Goal: Task Accomplishment & Management: Manage account settings

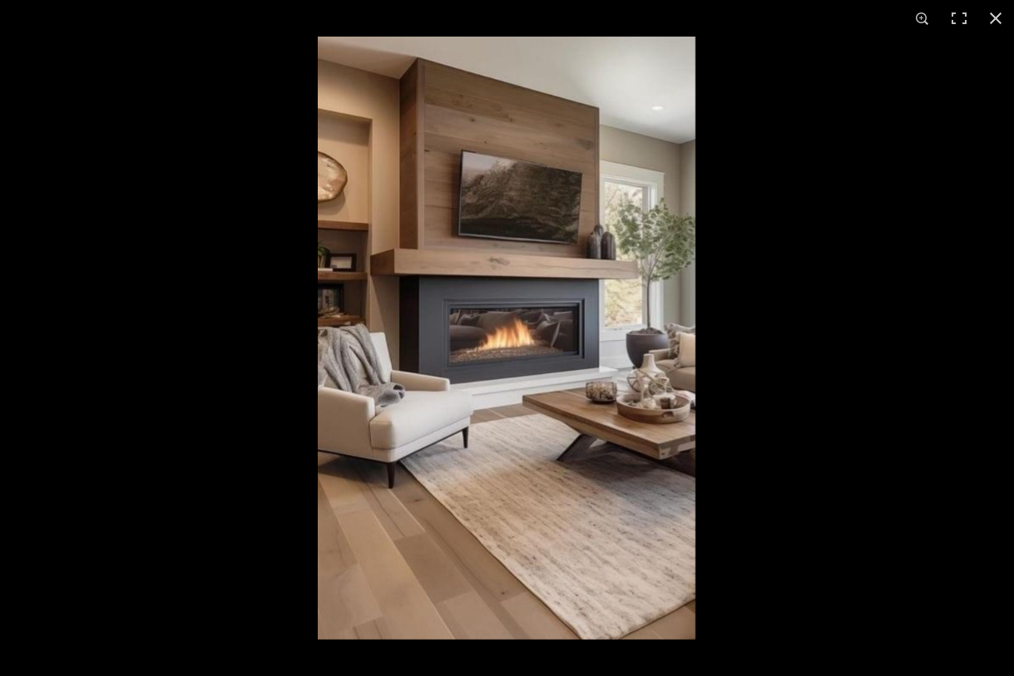
click at [361, 91] on img at bounding box center [507, 338] width 378 height 603
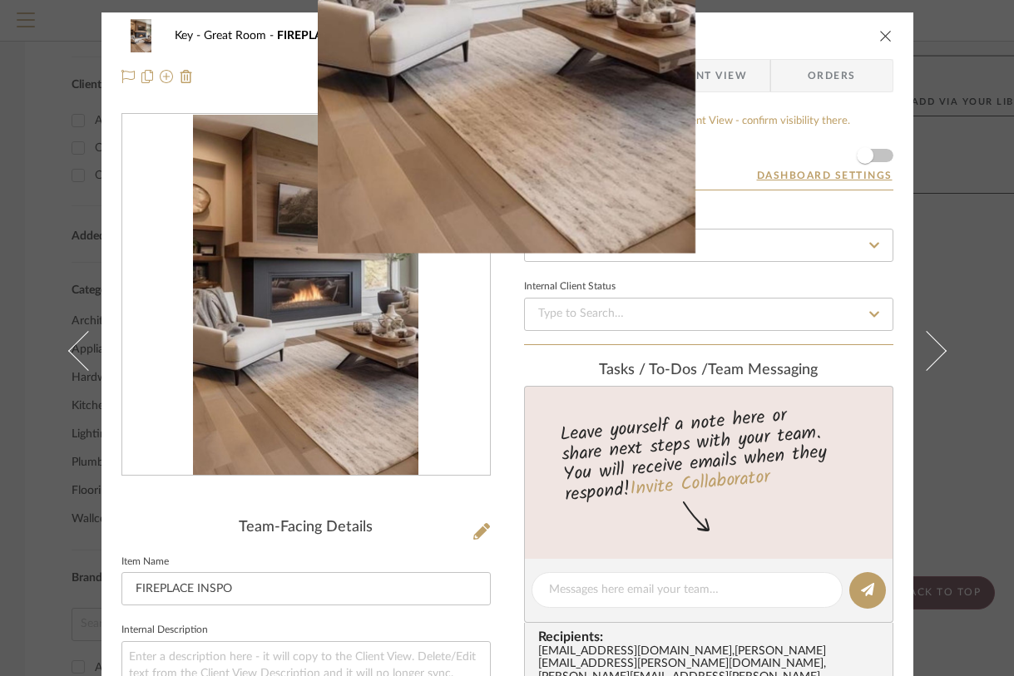
click at [881, 32] on div "1 / 1" at bounding box center [507, 18] width 1014 height 37
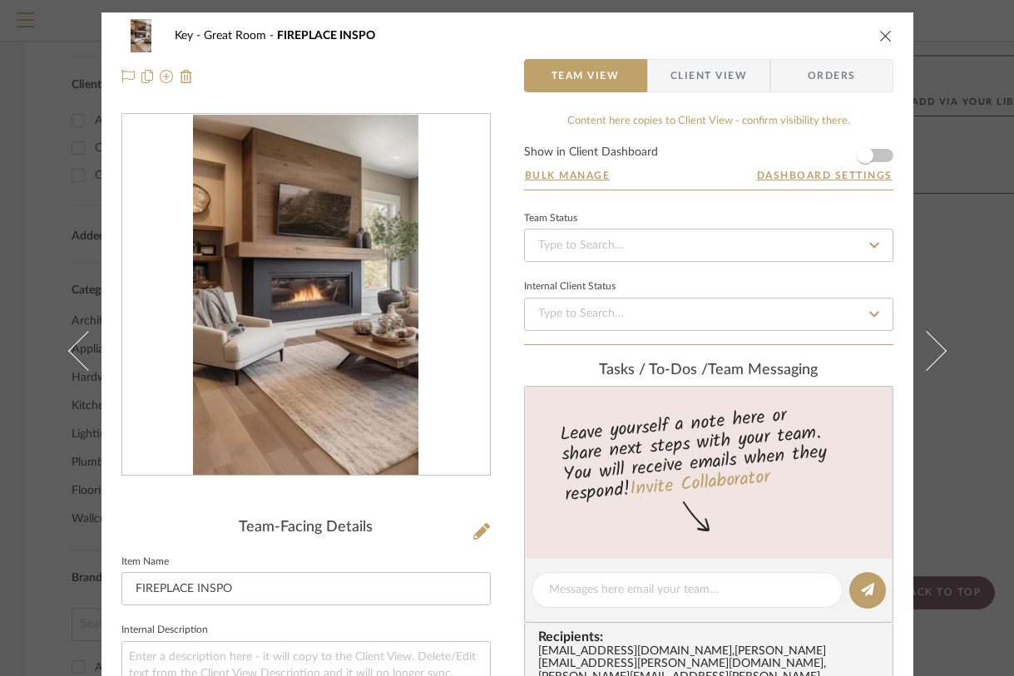
click at [879, 33] on icon "close" at bounding box center [885, 35] width 13 height 13
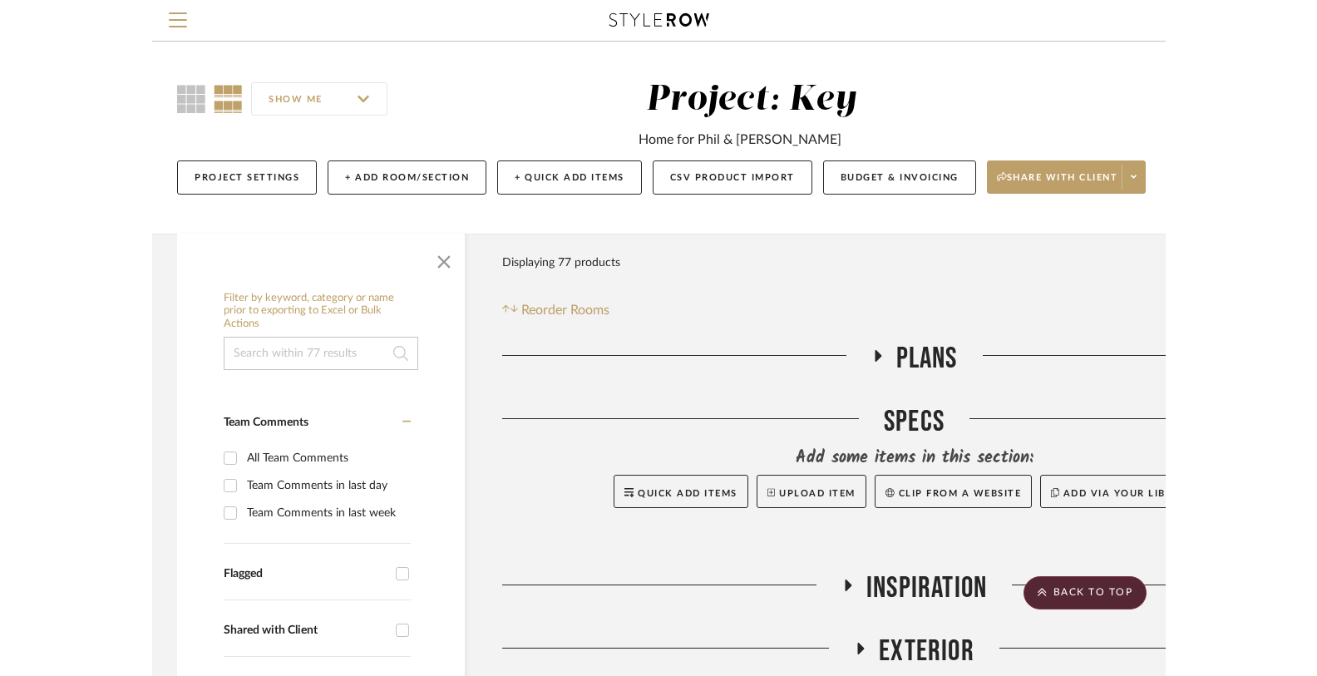
scroll to position [748, 0]
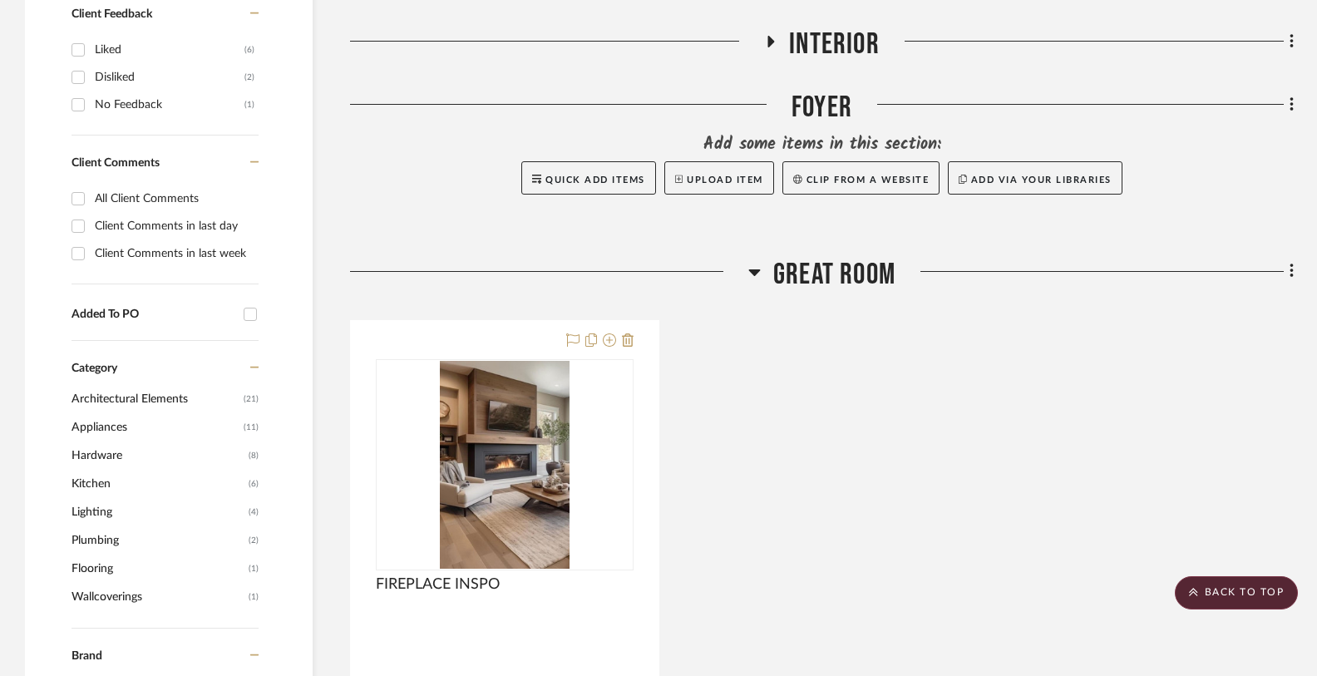
click at [759, 271] on icon at bounding box center [754, 272] width 12 height 20
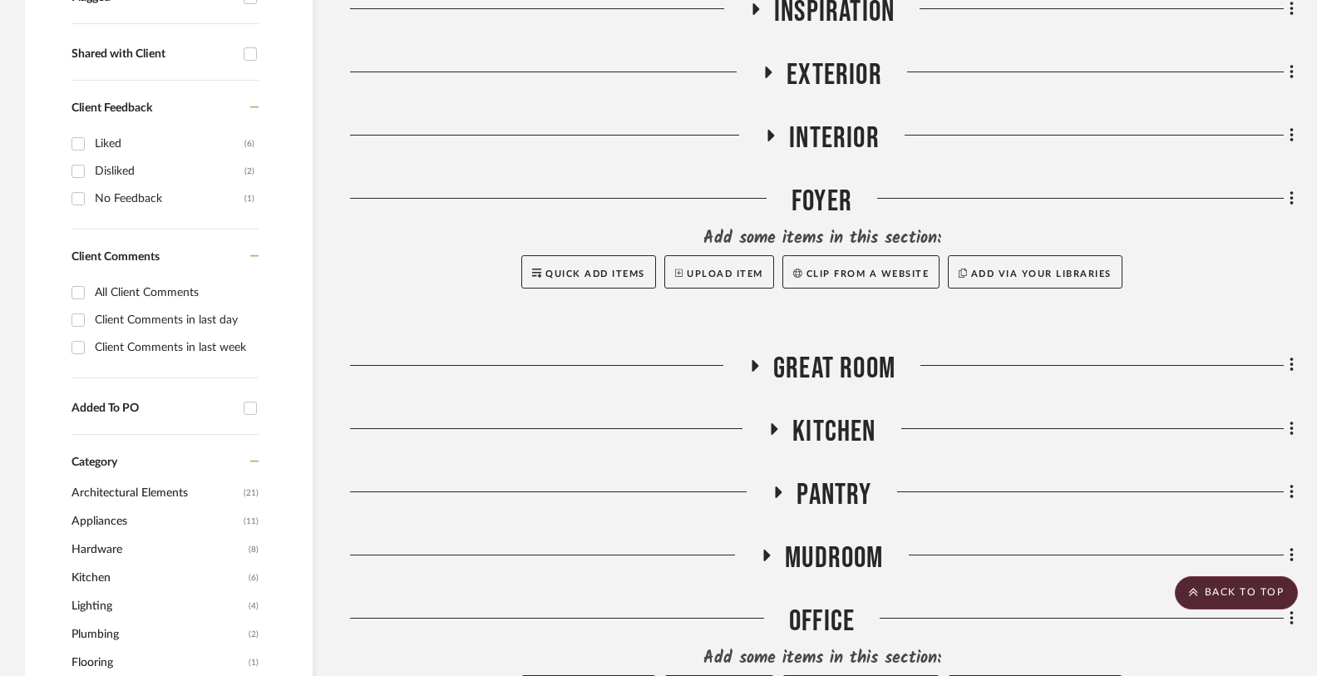
scroll to position [722, 0]
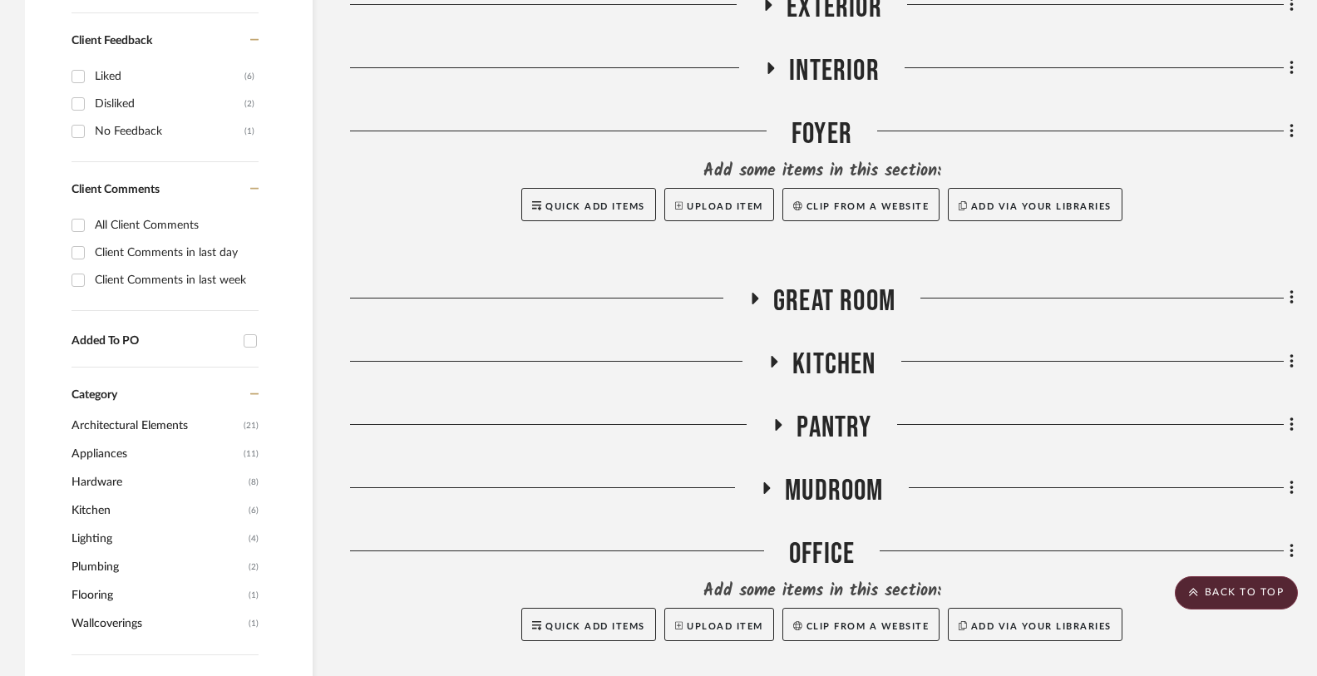
click at [775, 360] on icon at bounding box center [775, 362] width 7 height 12
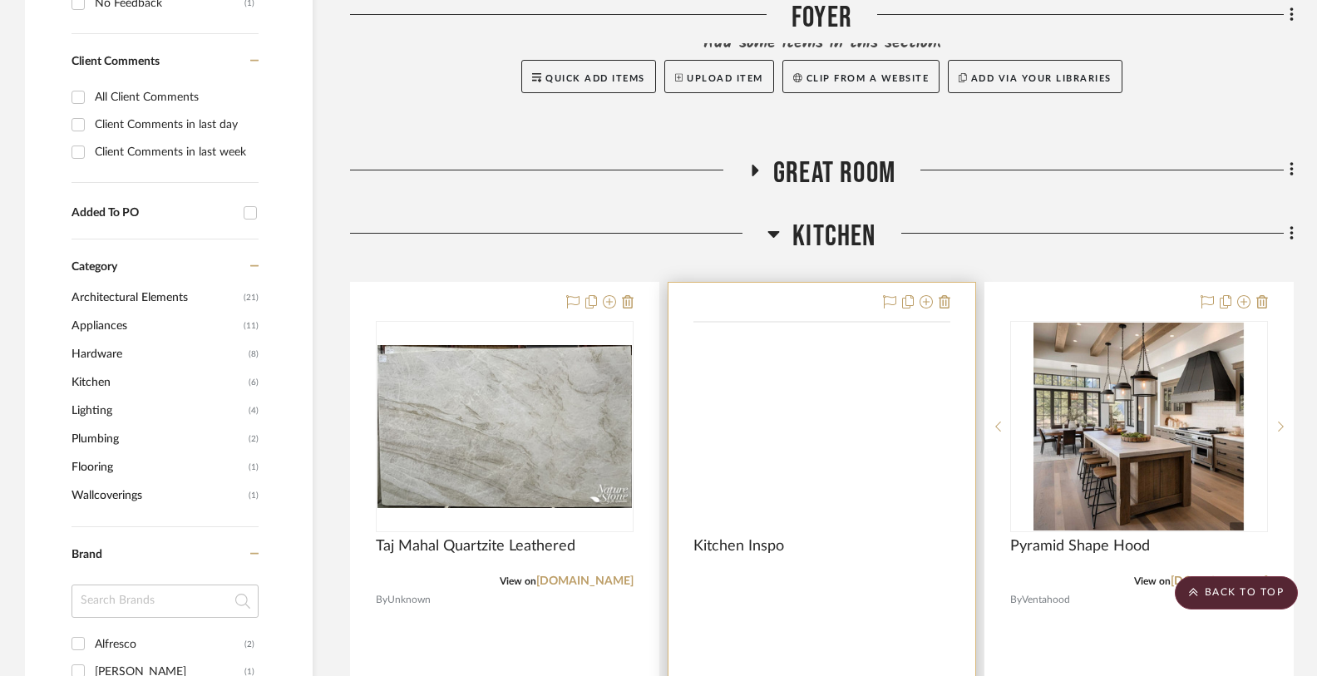
scroll to position [881, 0]
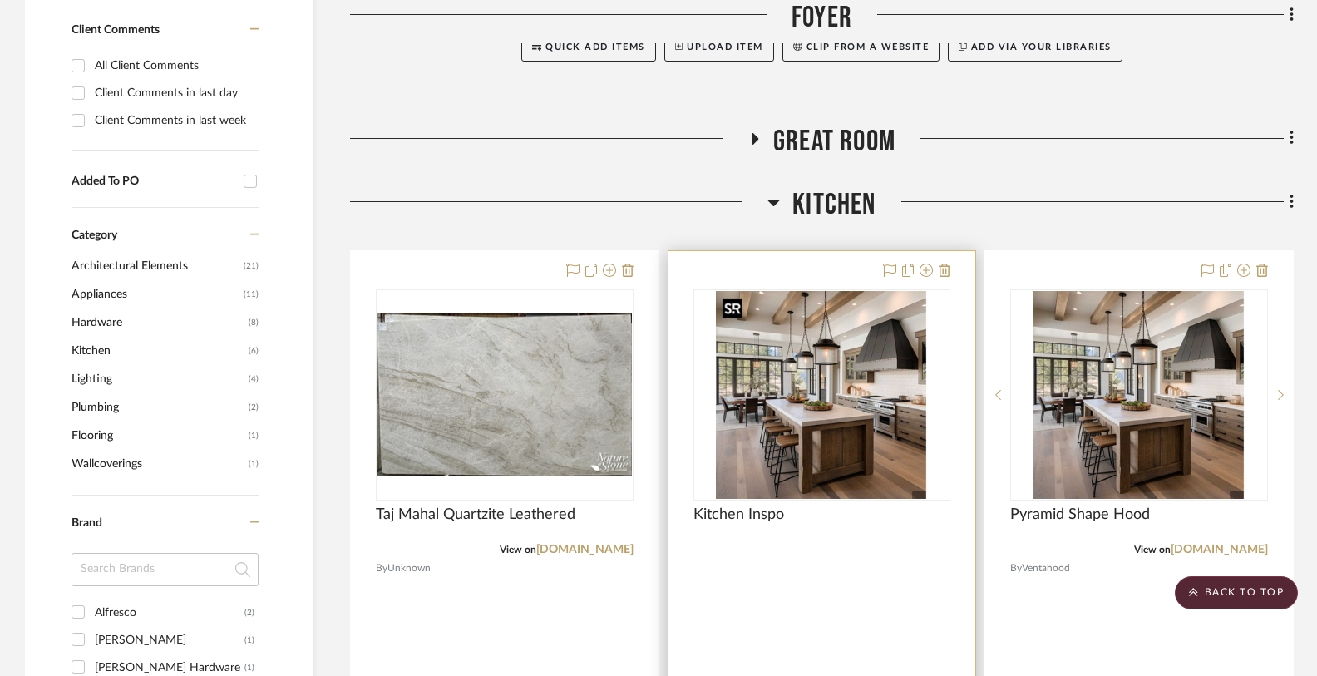
click at [880, 441] on img "0" at bounding box center [822, 395] width 212 height 208
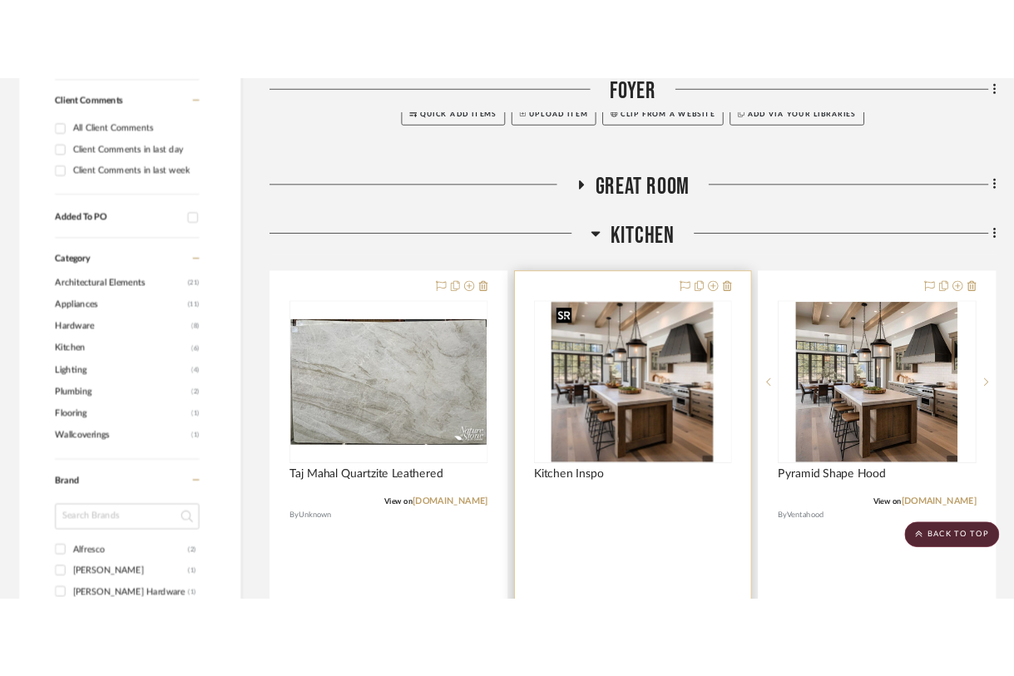
scroll to position [0, 0]
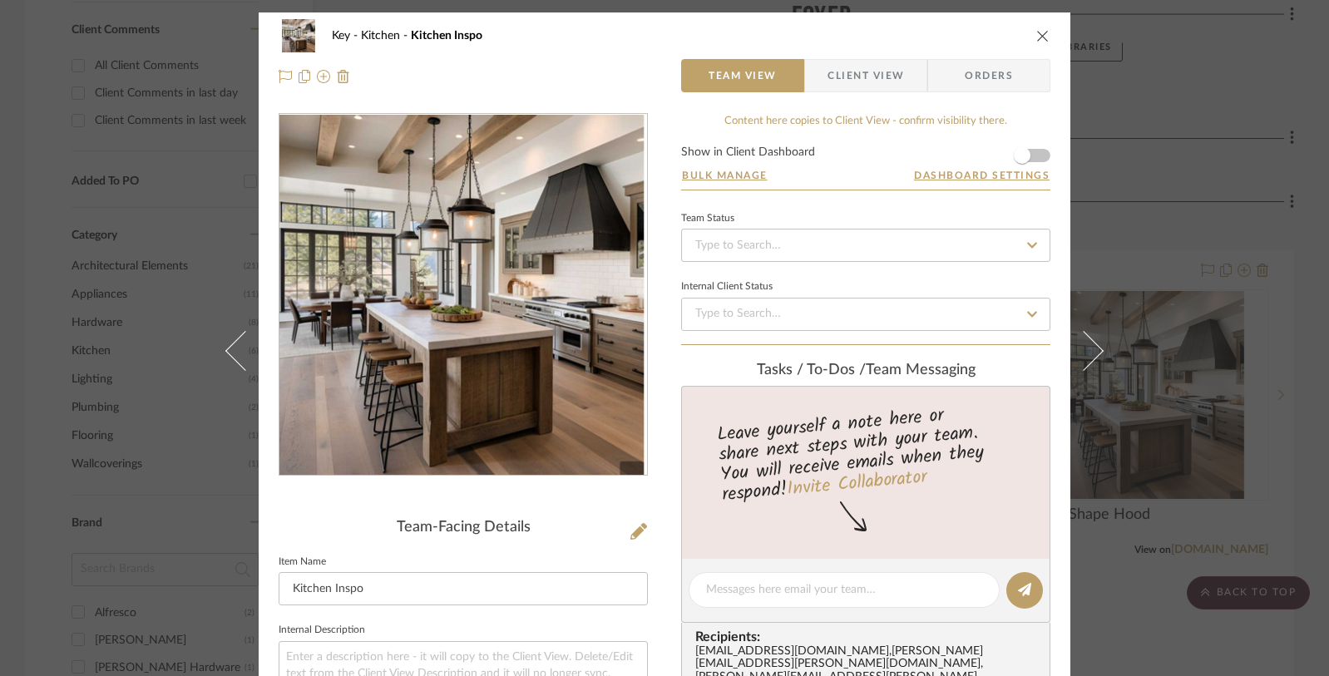
click at [569, 336] on img "0" at bounding box center [463, 295] width 368 height 360
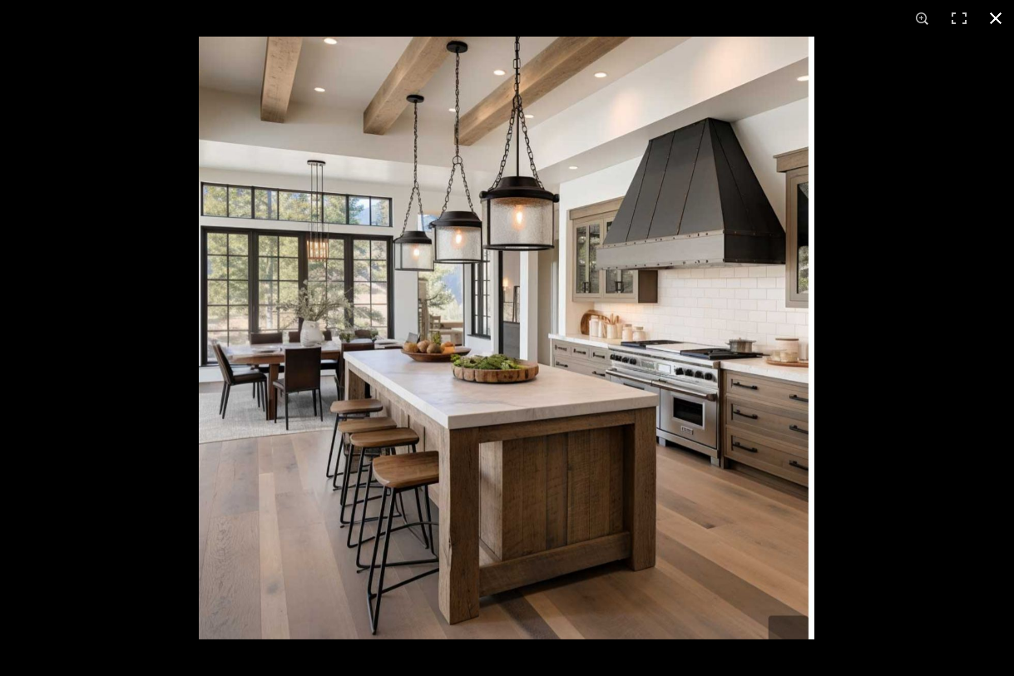
click at [988, 19] on button at bounding box center [995, 18] width 37 height 37
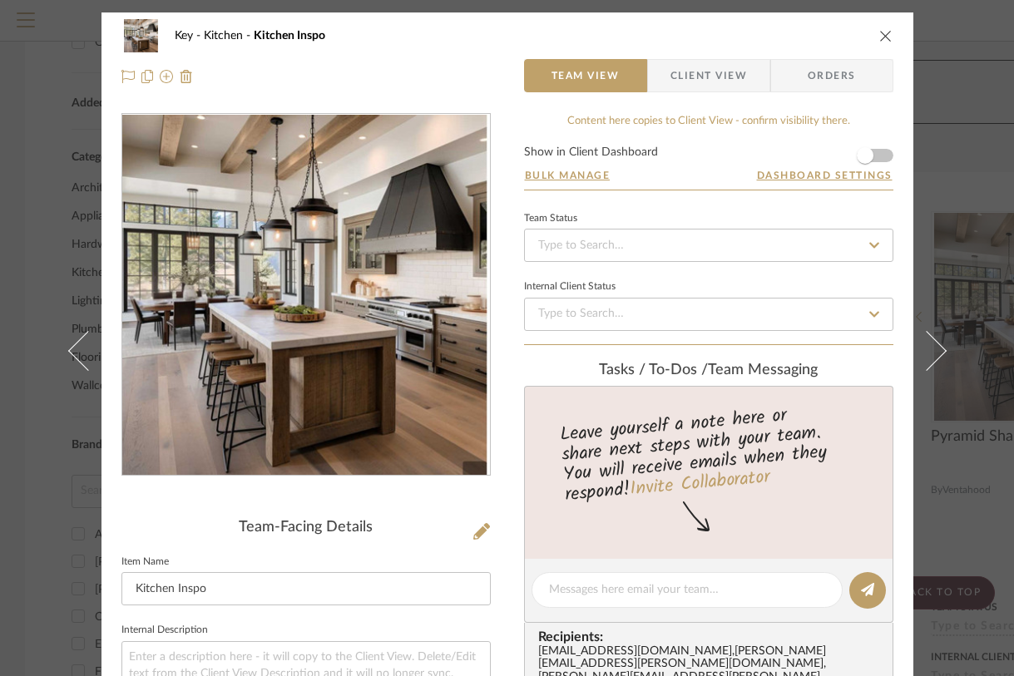
click at [879, 34] on icon "close" at bounding box center [885, 35] width 13 height 13
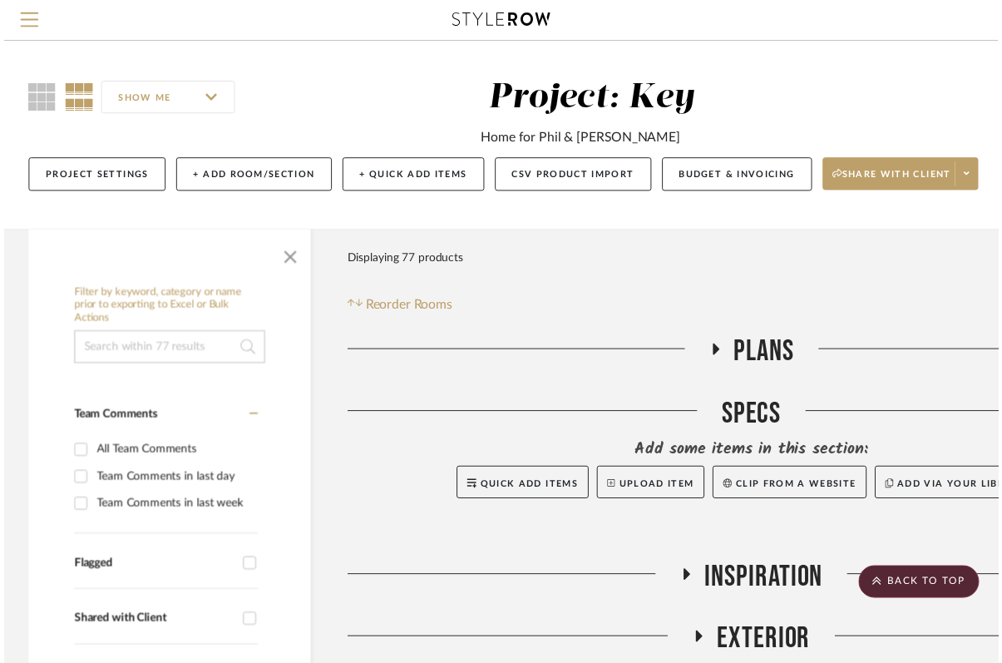
scroll to position [881, 0]
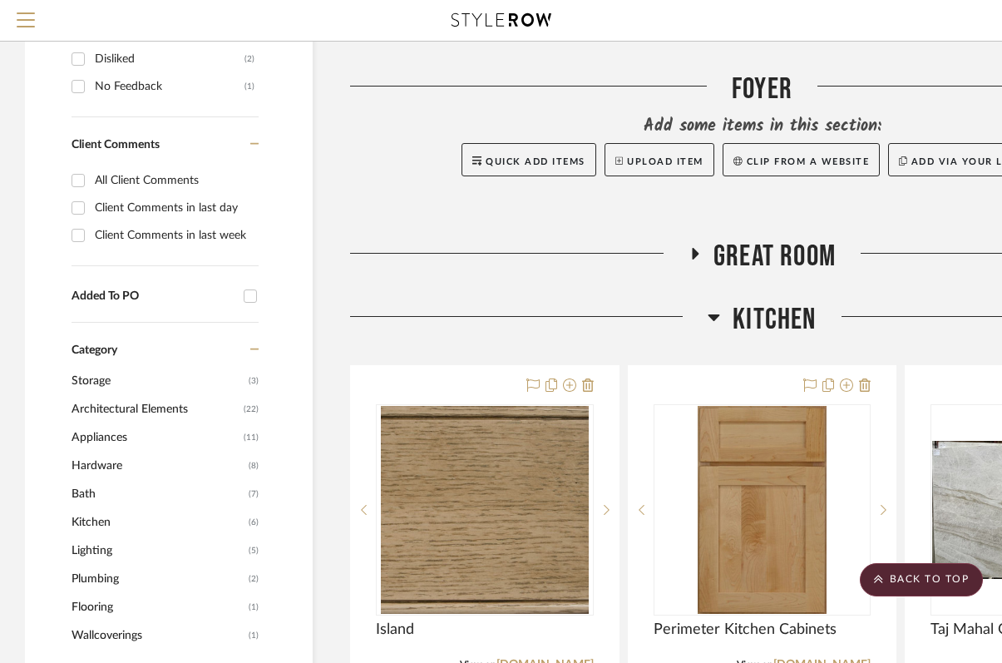
scroll to position [774, 0]
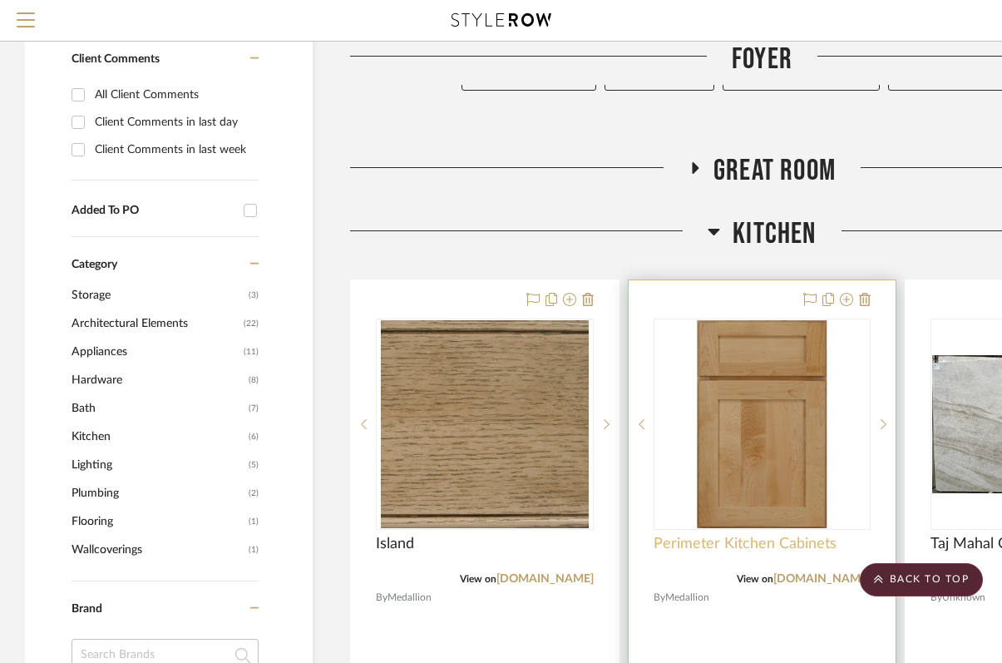
click at [712, 549] on span "Perimeter Kitchen Cabinets" at bounding box center [745, 544] width 183 height 18
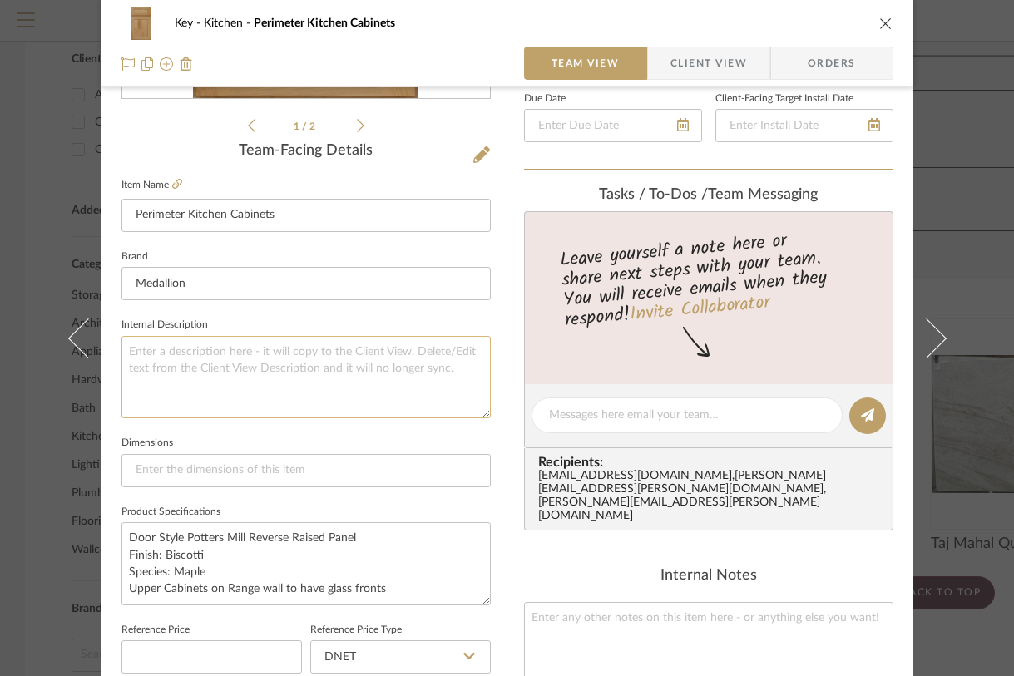
scroll to position [386, 0]
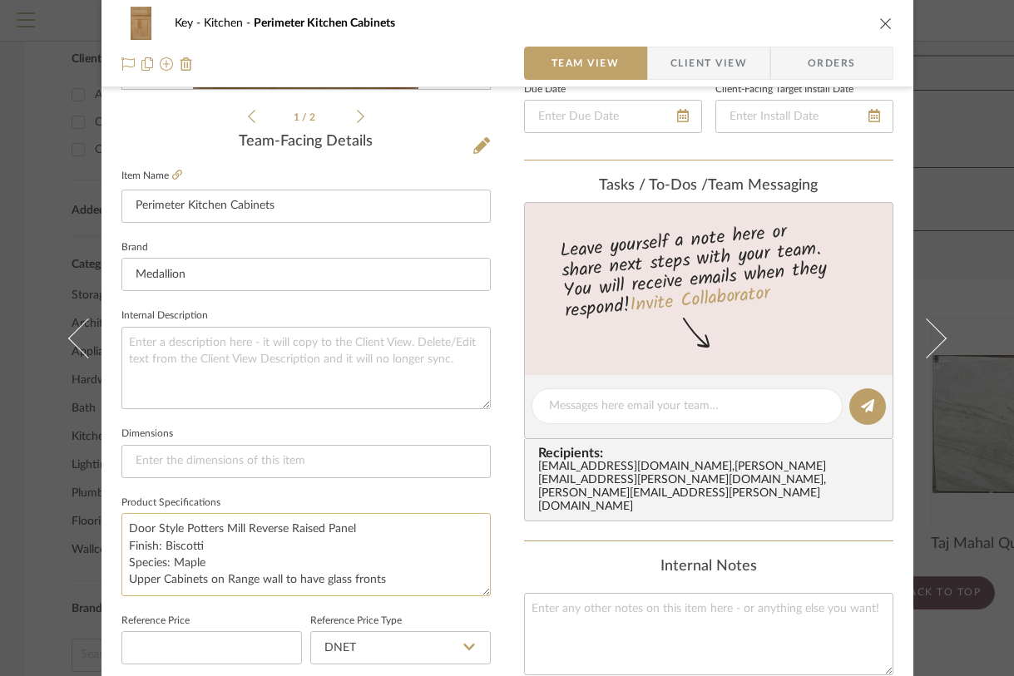
click at [387, 579] on textarea "Door Style Potters Mill Reverse Raised Panel Finish: Biscotti Species: Maple Up…" at bounding box center [305, 554] width 369 height 82
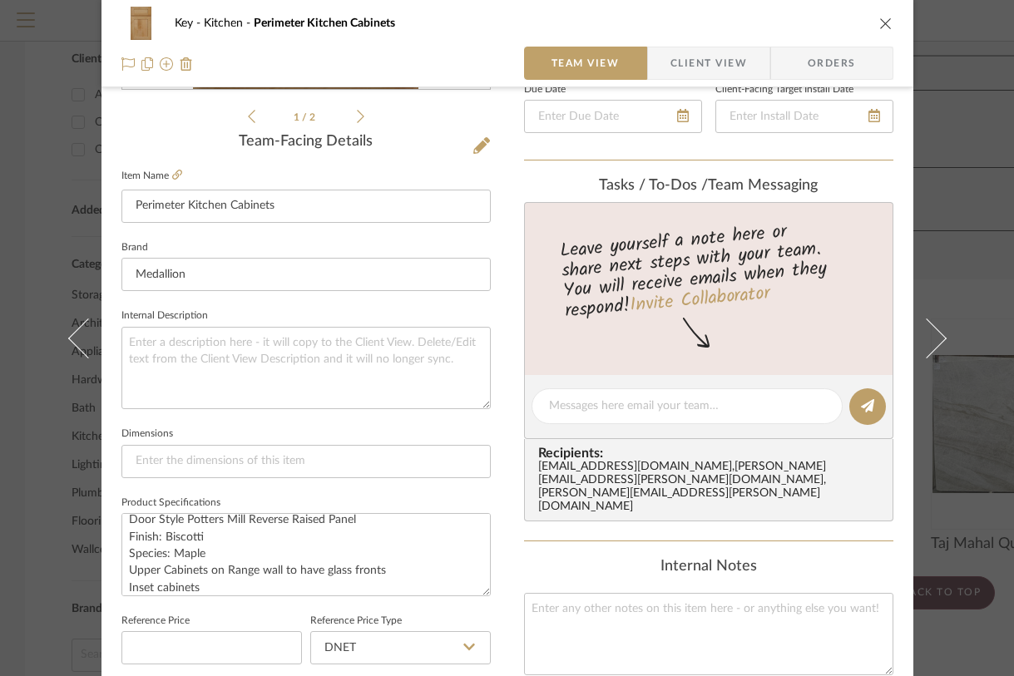
type textarea "Door Style Potters Mill Reverse Raised Panel Finish: Biscotti Species: Maple Up…"
click at [958, 108] on div "Key Kitchen Perimeter Kitchen Cabinets Team View Client View Orders 1 / 2 Team-…" at bounding box center [507, 338] width 1014 height 676
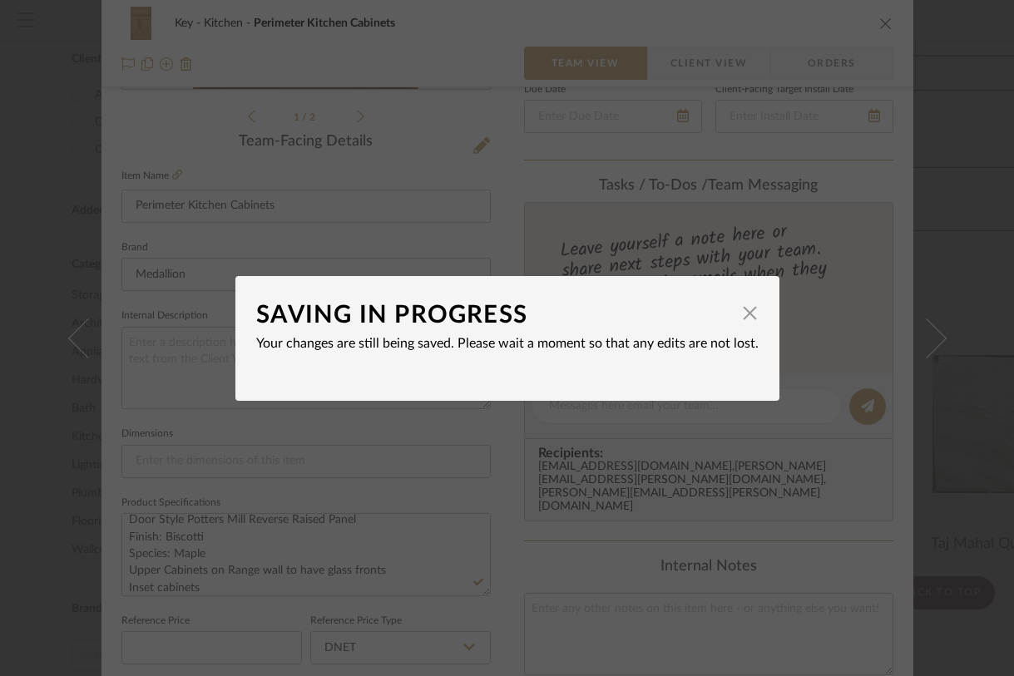
click at [980, 200] on div "SAVING IN PROGRESS × Your changes are still being saved. Please wait a moment s…" at bounding box center [507, 338] width 1014 height 676
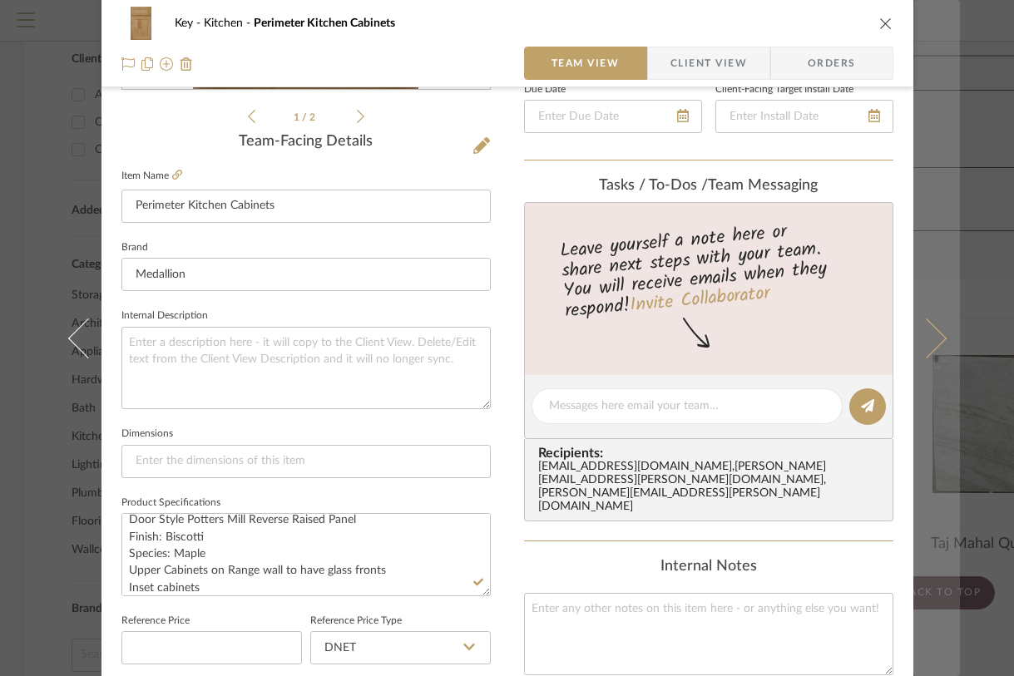
click at [938, 258] on button at bounding box center [936, 338] width 47 height 676
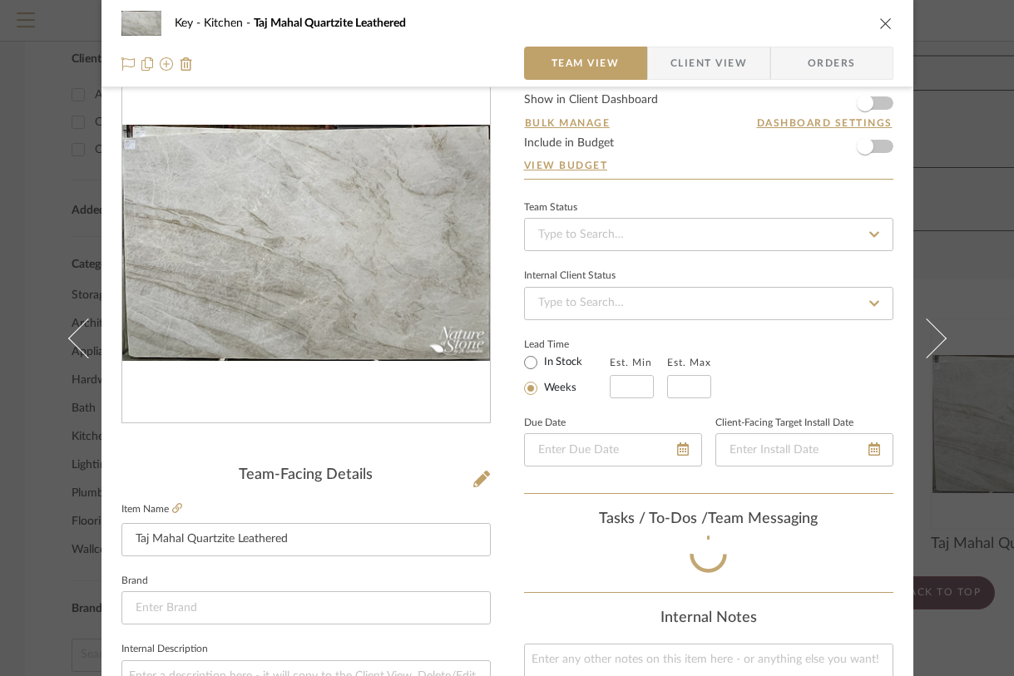
scroll to position [386, 0]
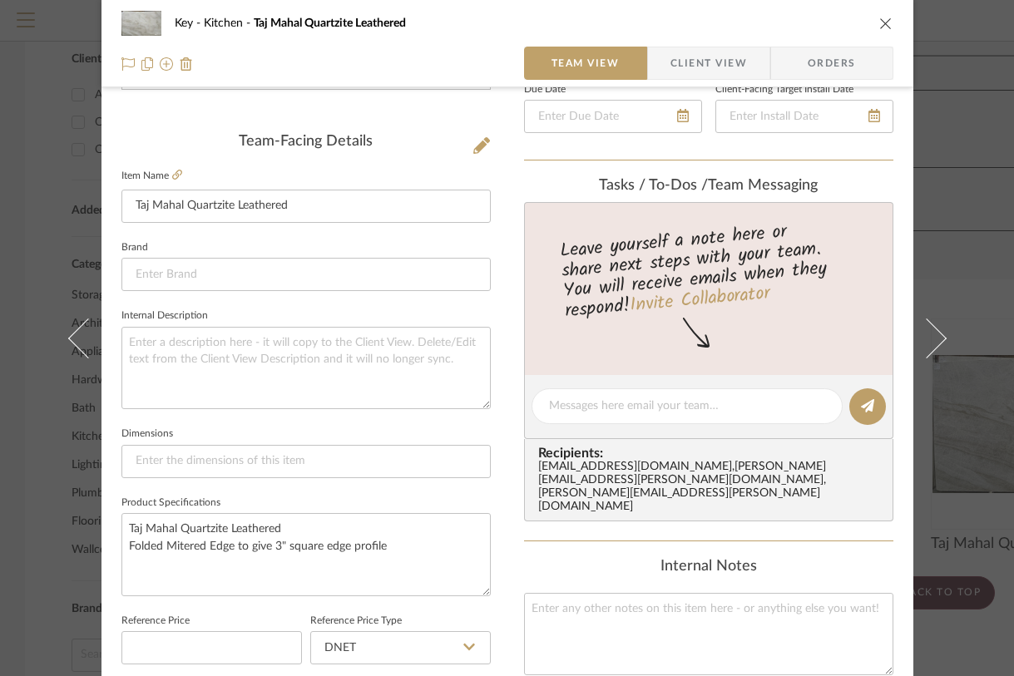
click at [880, 11] on div "Key Kitchen Taj Mahal Quartzite Leathered" at bounding box center [507, 23] width 772 height 33
click at [872, 36] on div "Key Kitchen Taj Mahal Quartzite Leathered" at bounding box center [507, 23] width 772 height 33
click at [879, 27] on icon "close" at bounding box center [885, 23] width 13 height 13
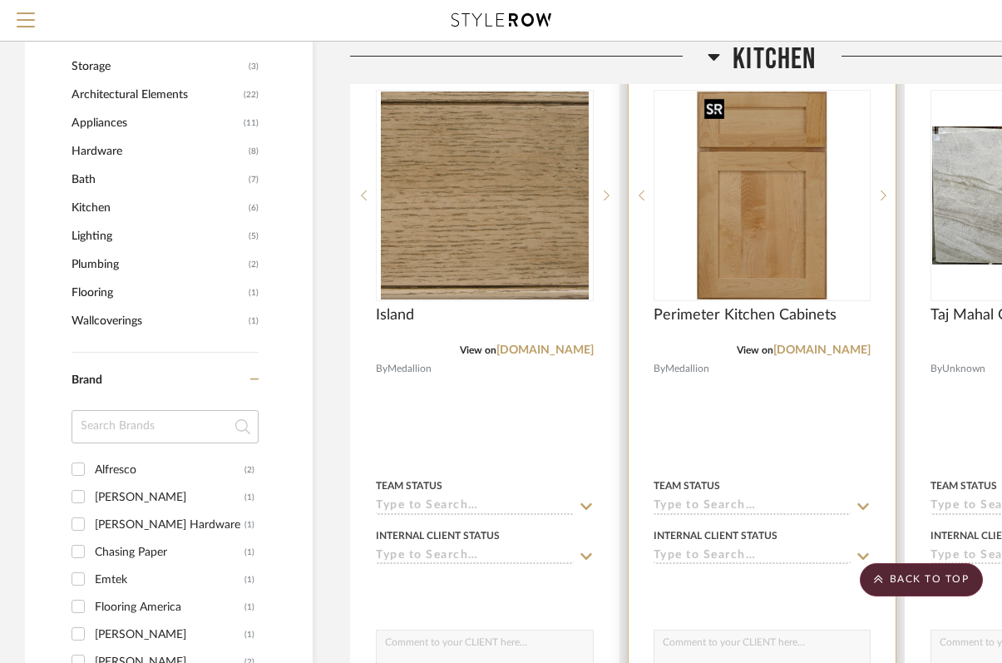
scroll to position [1005, 0]
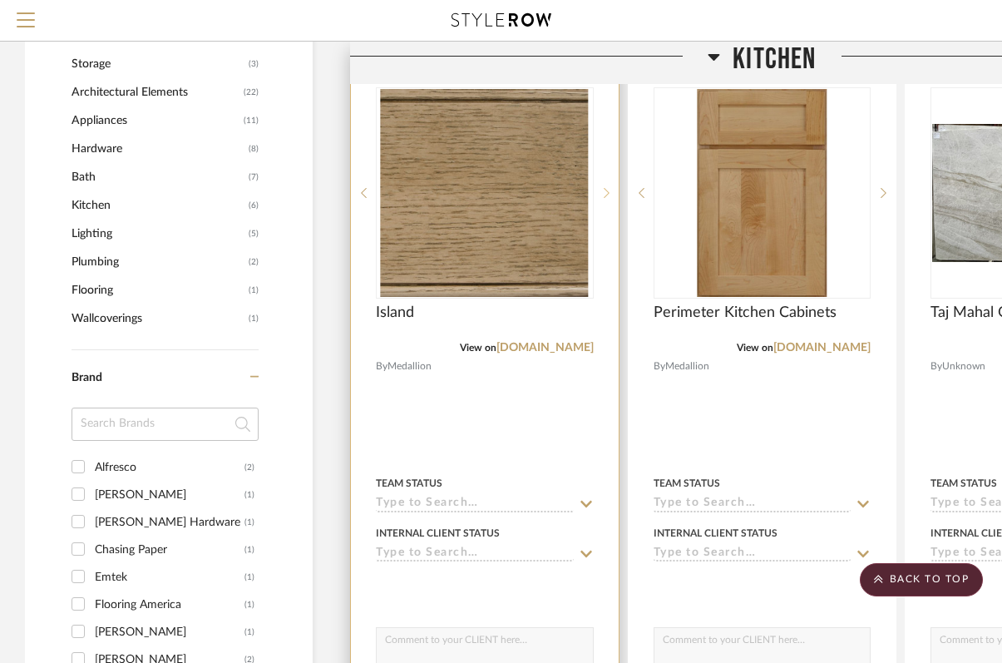
click at [608, 193] on icon at bounding box center [607, 193] width 6 height 10
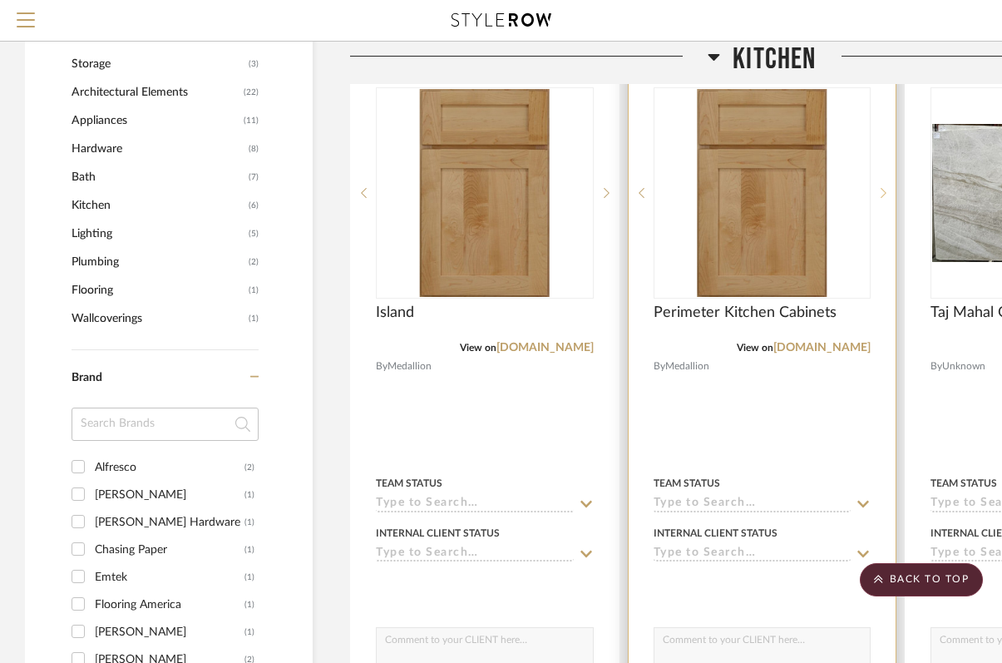
click at [881, 192] on icon at bounding box center [884, 193] width 6 height 12
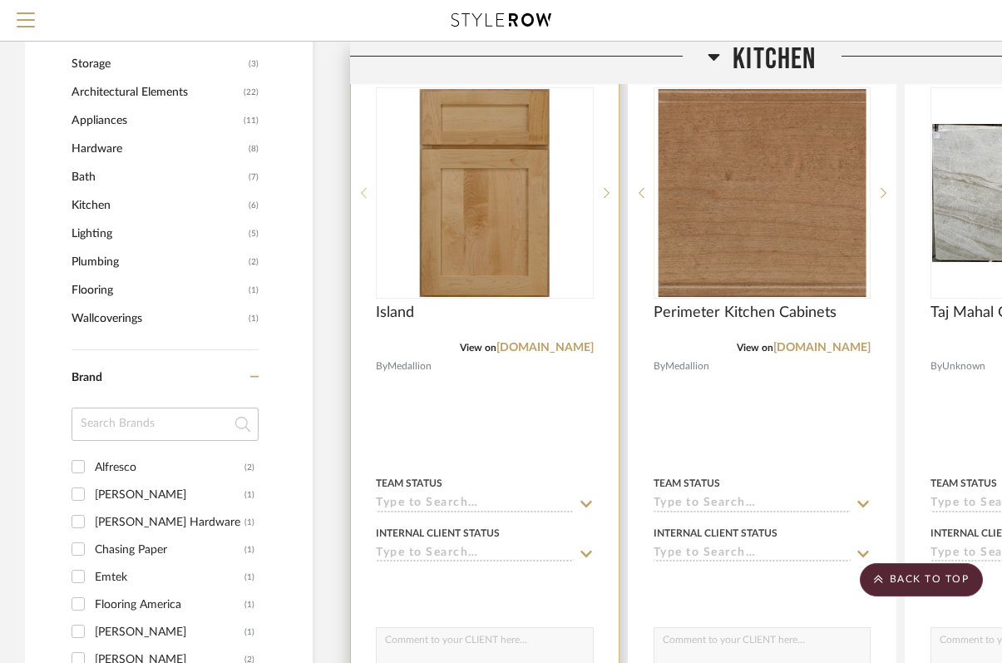
click at [362, 192] on icon at bounding box center [364, 193] width 6 height 10
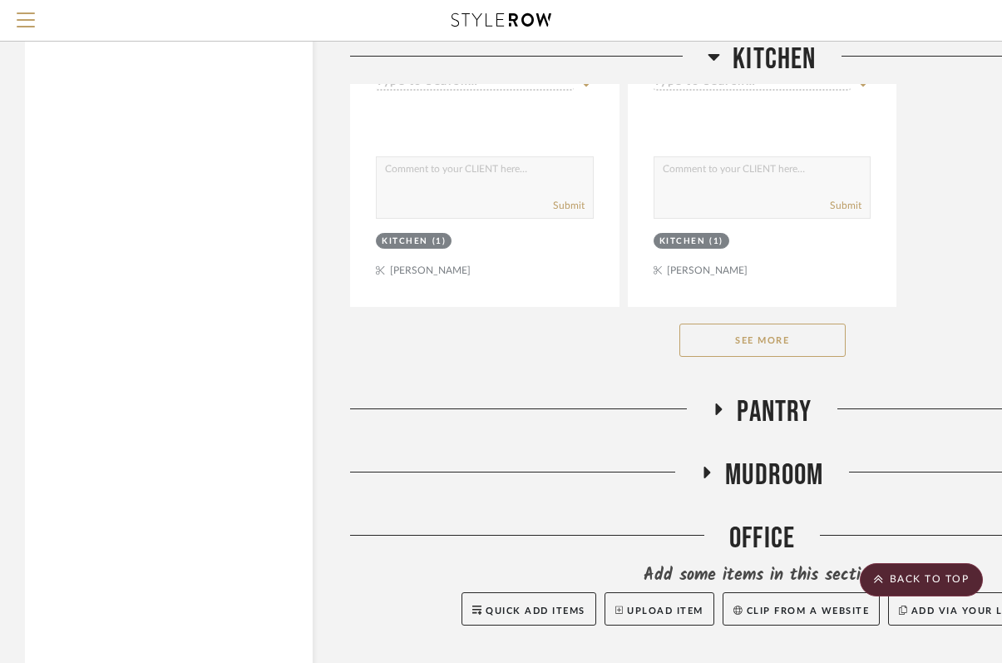
scroll to position [3082, 0]
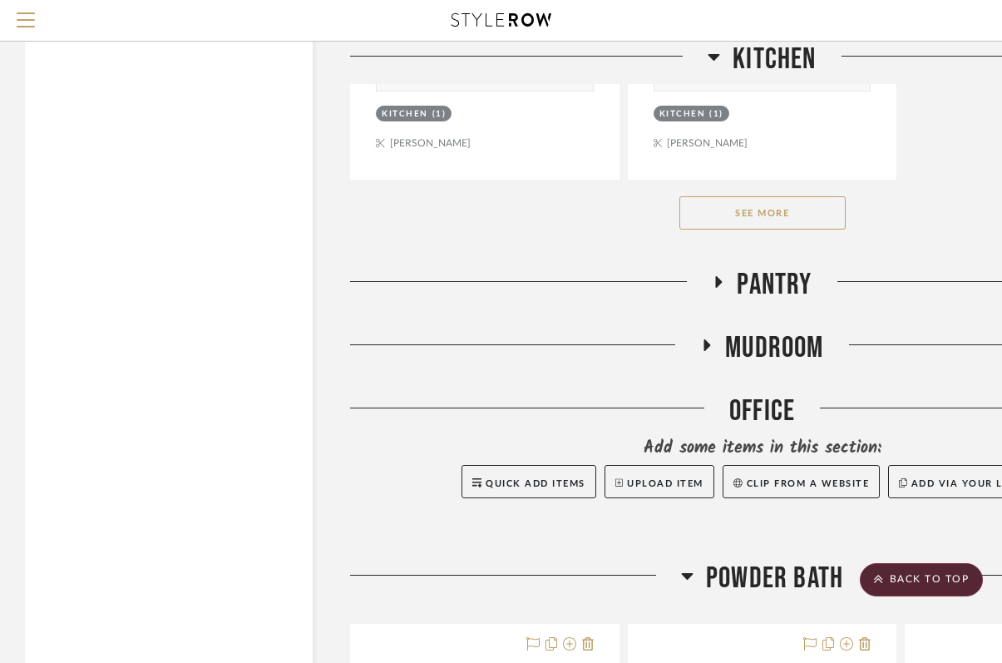
click at [721, 279] on icon at bounding box center [718, 282] width 20 height 12
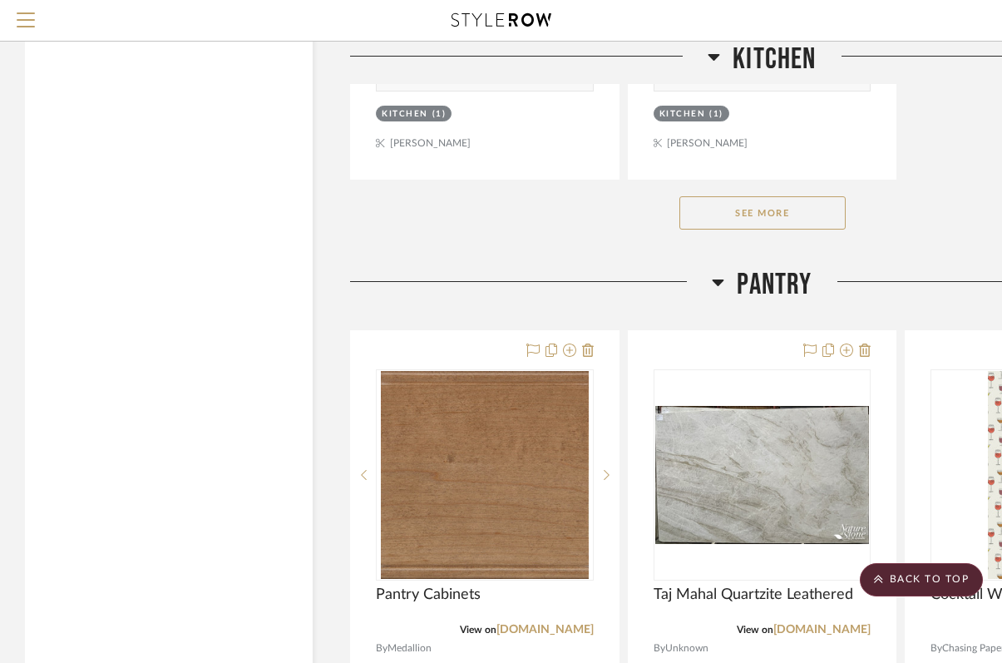
click at [718, 279] on icon at bounding box center [719, 282] width 12 height 7
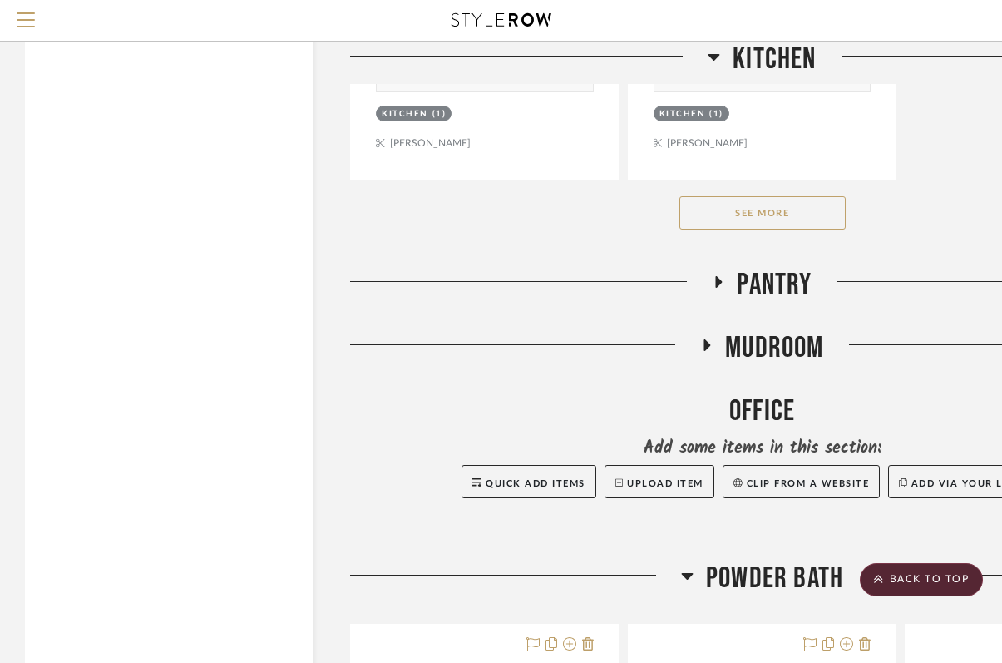
click at [712, 52] on icon at bounding box center [714, 57] width 12 height 20
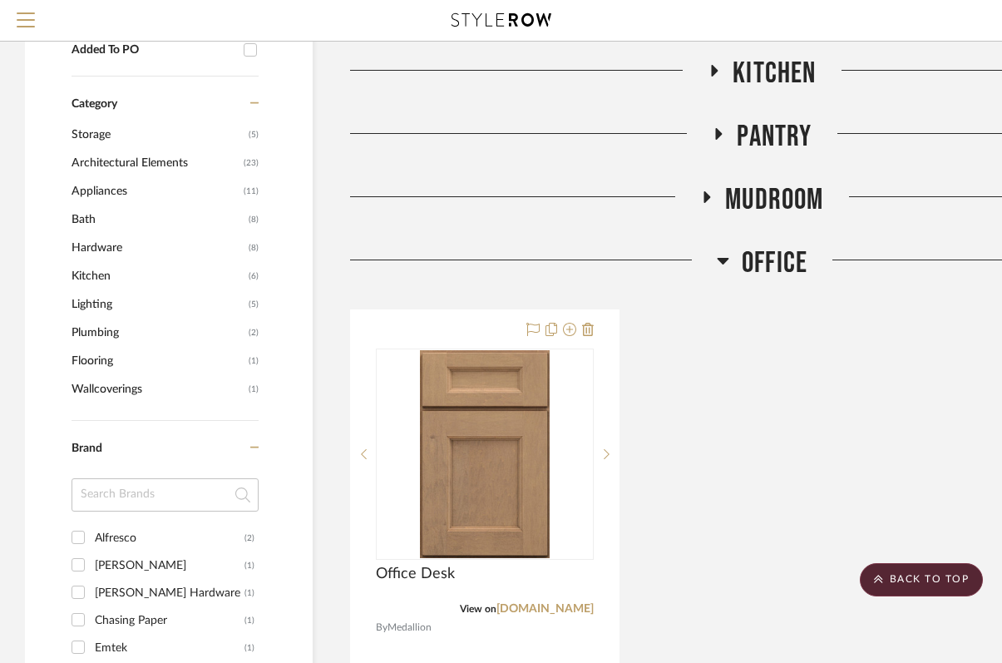
scroll to position [1003, 0]
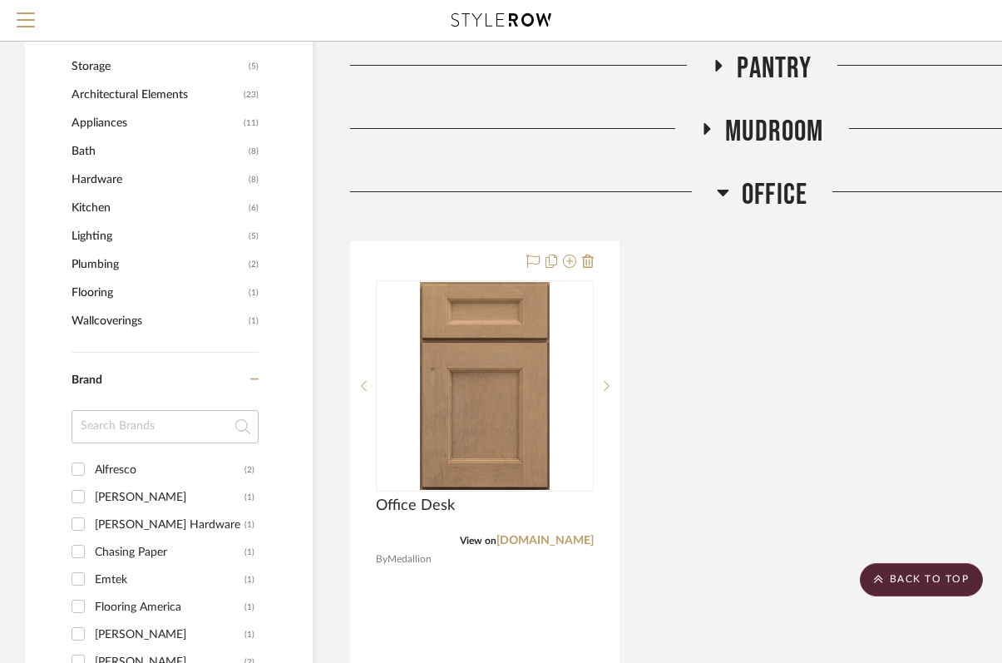
click at [725, 190] on icon at bounding box center [723, 193] width 12 height 7
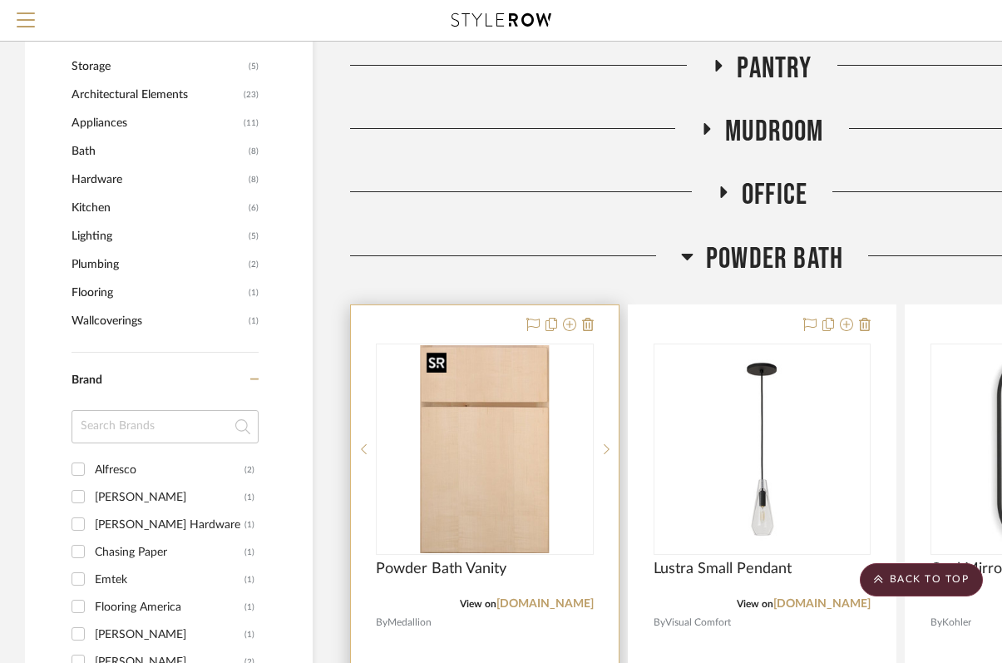
click at [511, 492] on img "0" at bounding box center [485, 449] width 130 height 208
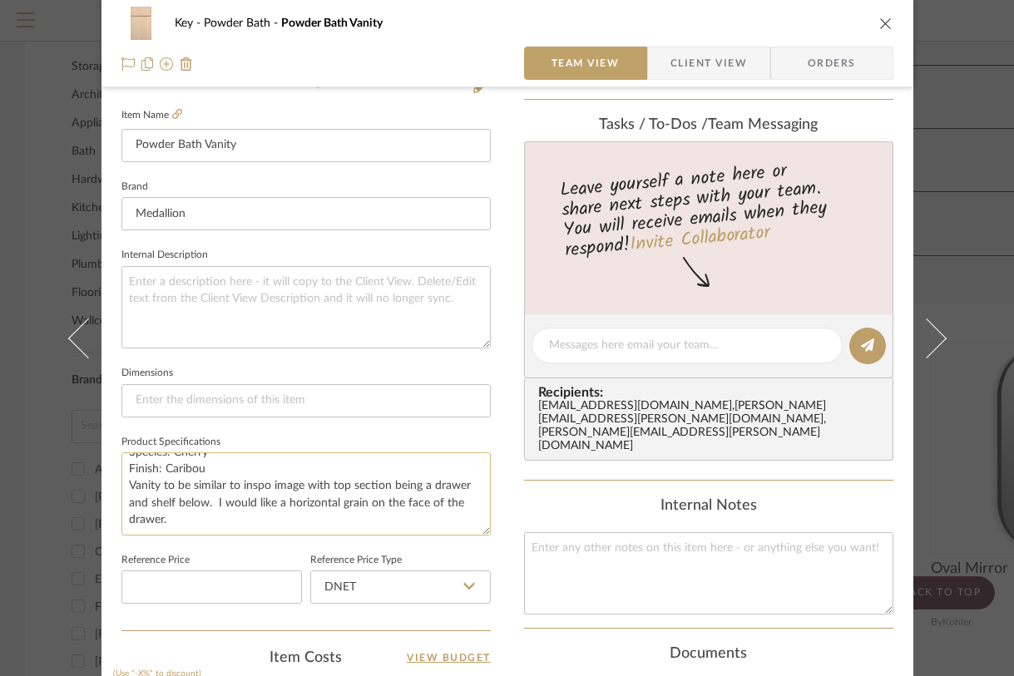
scroll to position [33, 0]
click at [323, 522] on textarea "Door Style: Bella Species: Cherry Finish: Caribou Vanity to be similar to inspo…" at bounding box center [305, 493] width 369 height 82
type textarea "Door Style: Bella Species: Cherry Finish: Caribou Vanity to be similar to inspo…"
click at [879, 22] on icon "close" at bounding box center [885, 23] width 13 height 13
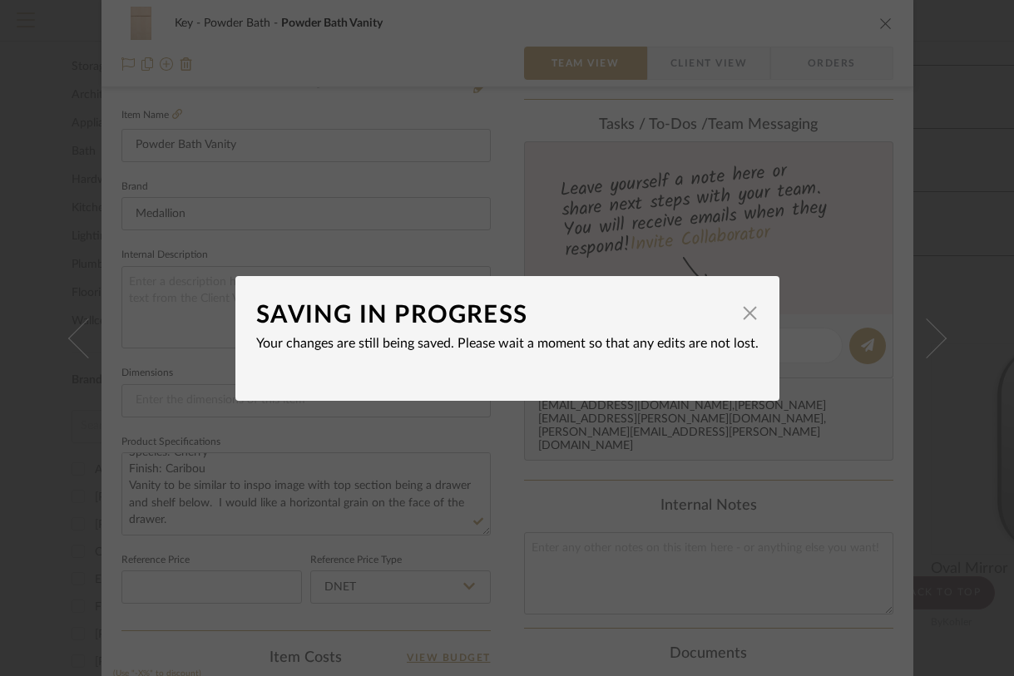
click at [969, 66] on div "SAVING IN PROGRESS × Your changes are still being saved. Please wait a moment s…" at bounding box center [507, 338] width 1014 height 676
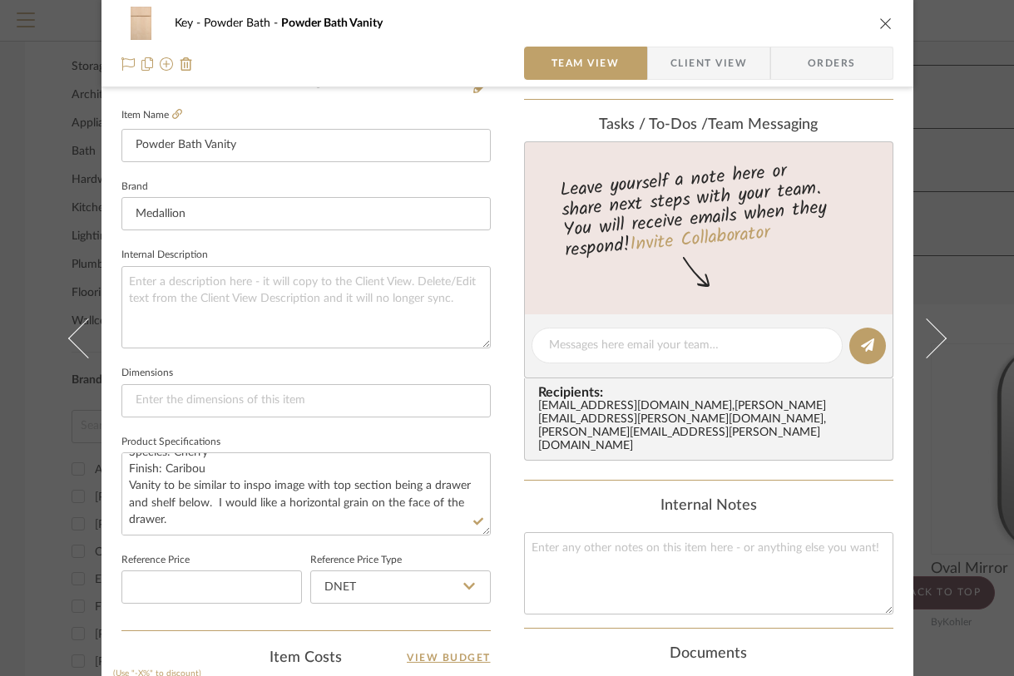
click at [887, 32] on div "Key Powder Bath Powder Bath Vanity Team View Client View Orders" at bounding box center [507, 43] width 812 height 87
click at [881, 24] on icon "close" at bounding box center [885, 23] width 13 height 13
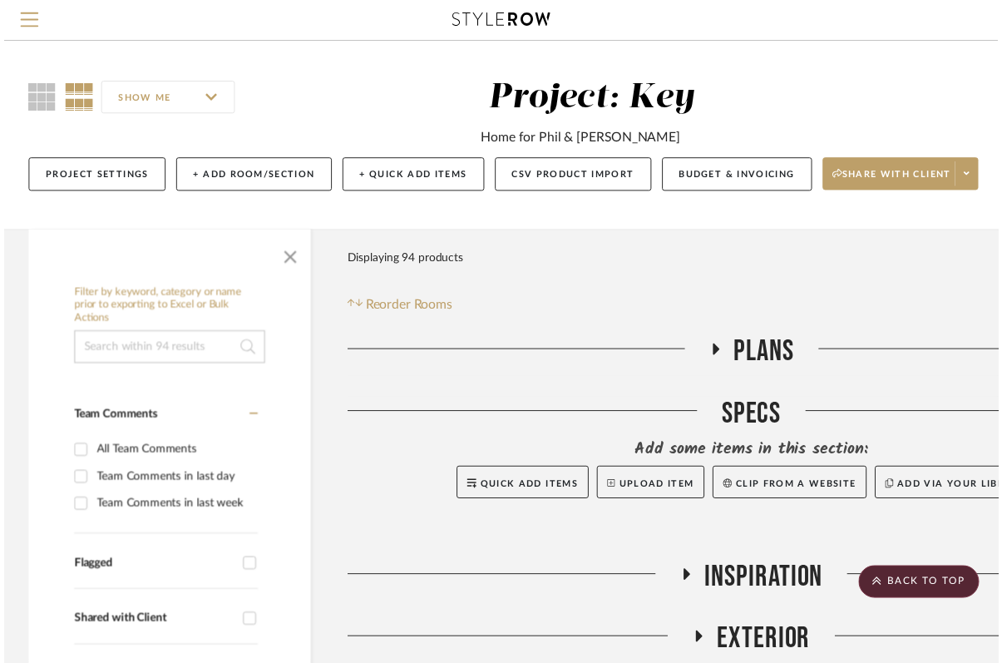
scroll to position [1003, 0]
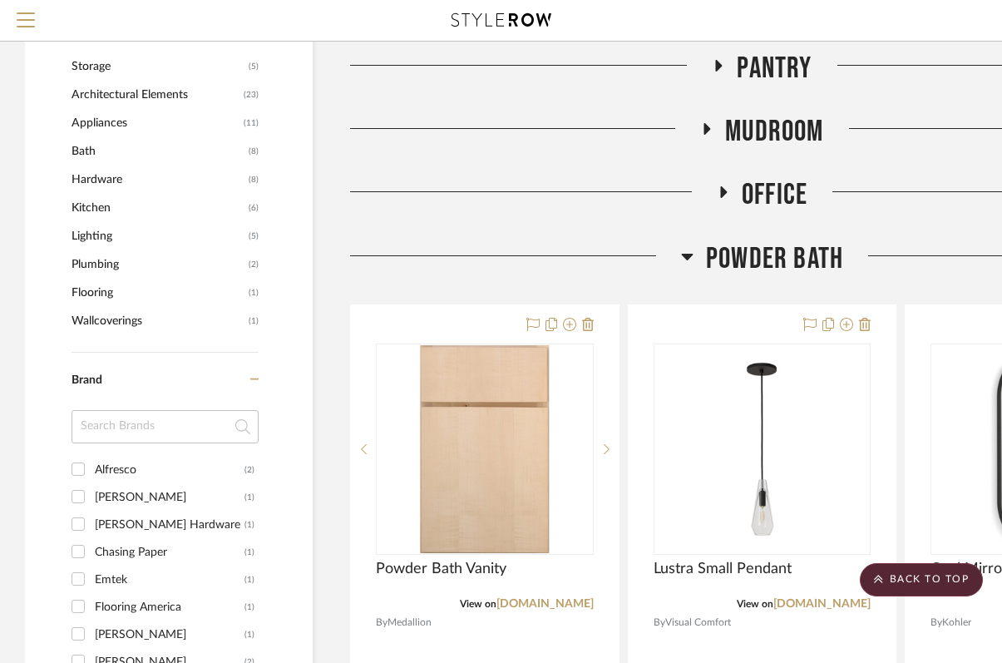
click at [689, 259] on icon at bounding box center [687, 256] width 12 height 20
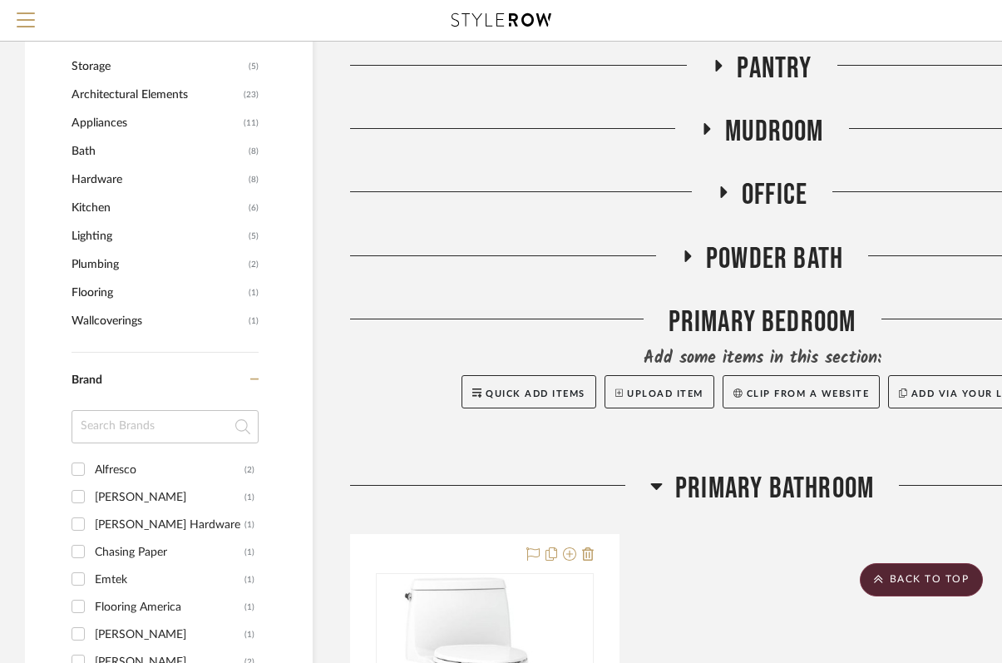
click at [730, 189] on icon at bounding box center [723, 192] width 20 height 12
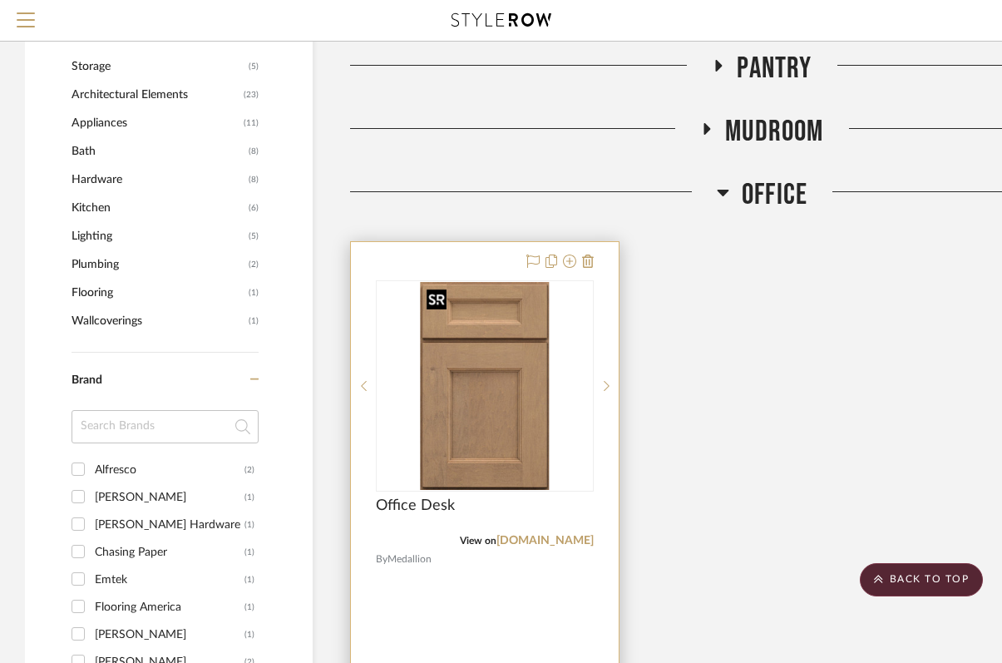
click at [498, 333] on img "0" at bounding box center [485, 386] width 130 height 208
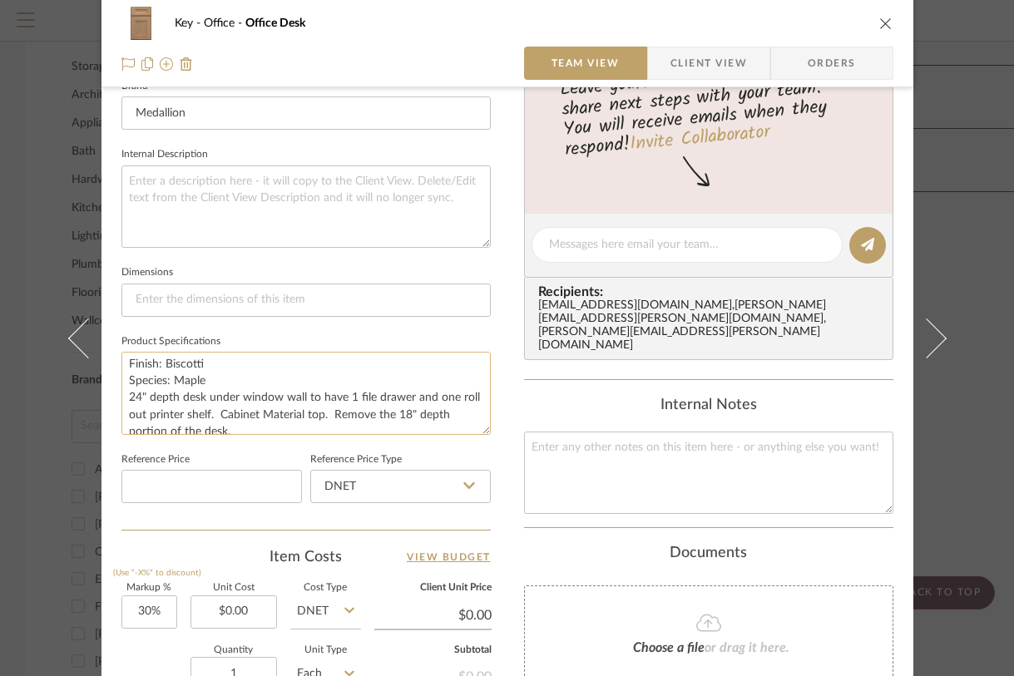
scroll to position [27, 0]
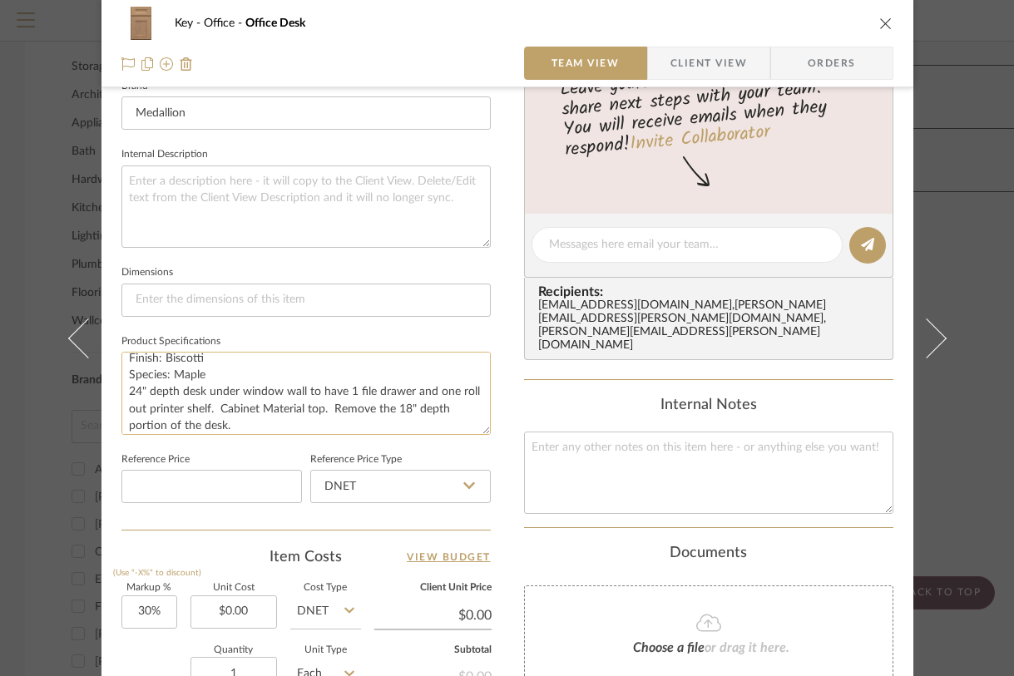
click at [340, 389] on textarea "Door Style: Potters Mill Finish: Biscotti Species: Maple 24" depth desk under w…" at bounding box center [305, 393] width 369 height 82
click at [234, 405] on textarea "Door Style: Potters Mill Finish: Biscotti Species: Maple 24" depth desk under w…" at bounding box center [305, 393] width 369 height 82
drag, startPoint x: 239, startPoint y: 405, endPoint x: 222, endPoint y: 405, distance: 17.5
click at [222, 405] on textarea "Door Style: Potters Mill Finish: Biscotti Species: Maple 24" depth desk under w…" at bounding box center [305, 393] width 369 height 82
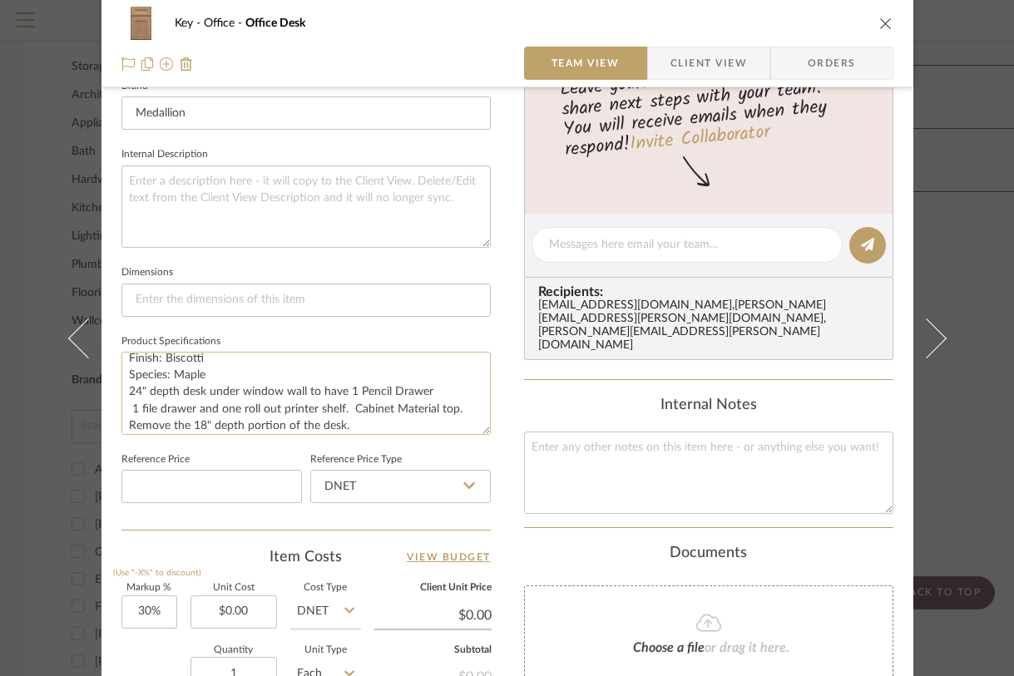
click at [222, 405] on textarea "Door Style: Potters Mill Finish: Biscotti Species: Maple 24" depth desk under w…" at bounding box center [305, 393] width 369 height 82
type textarea "Door Style: Potters Mill Finish: Biscotti Species: Maple 24" depth desk under w…"
click at [441, 448] on fieldset "Reference Price Type DNET" at bounding box center [400, 476] width 180 height 56
click at [984, 244] on div "Key Office Office Desk Team View Client View Orders 1 / 2 Team-Facing Details I…" at bounding box center [507, 338] width 1014 height 676
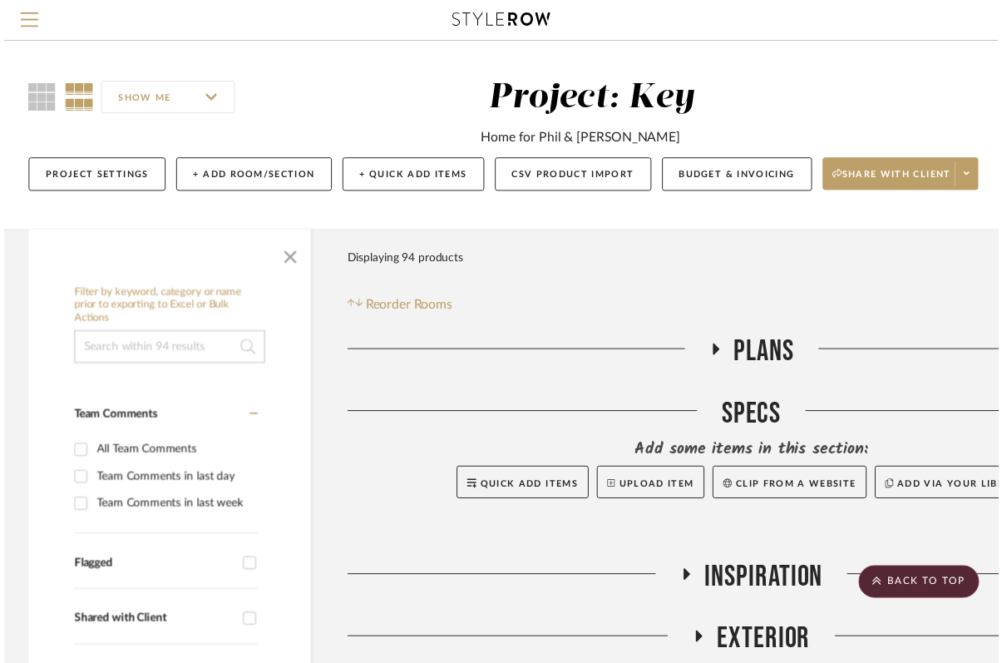
scroll to position [1003, 0]
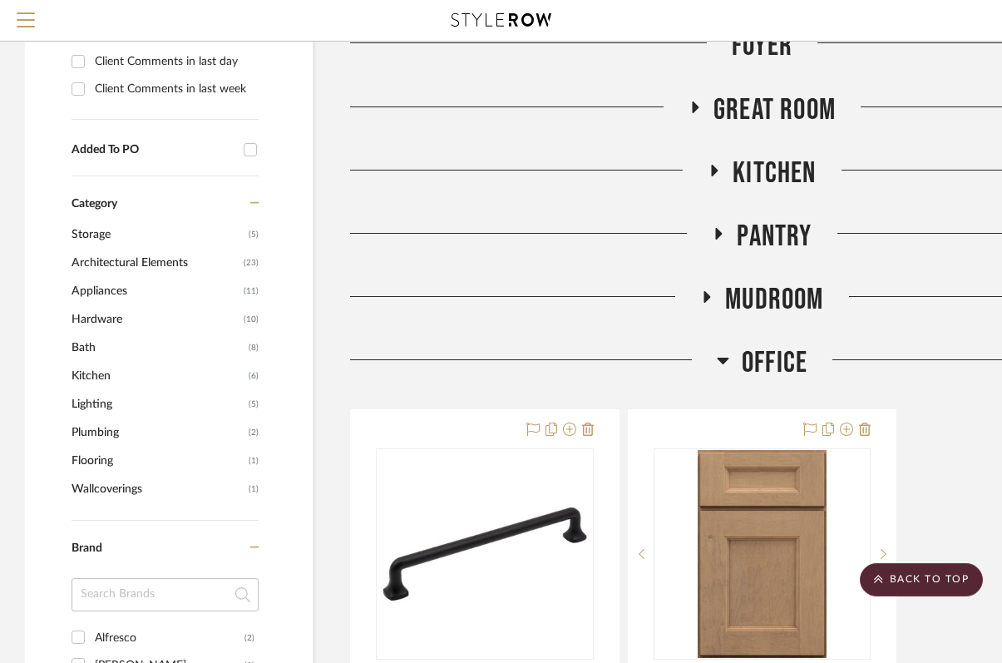
scroll to position [872, 0]
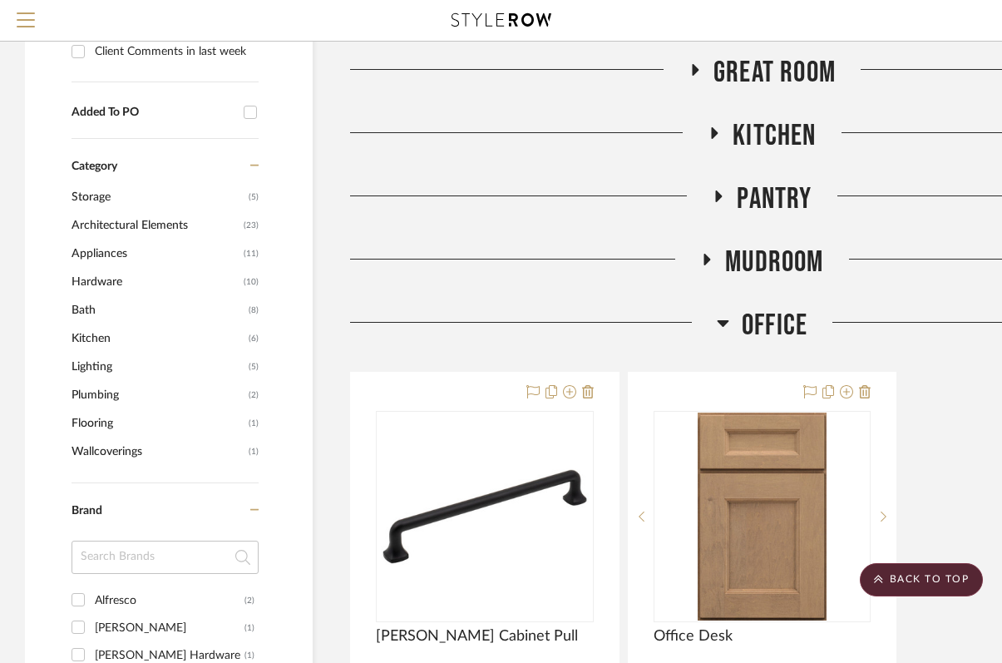
click at [724, 319] on icon at bounding box center [723, 323] width 12 height 20
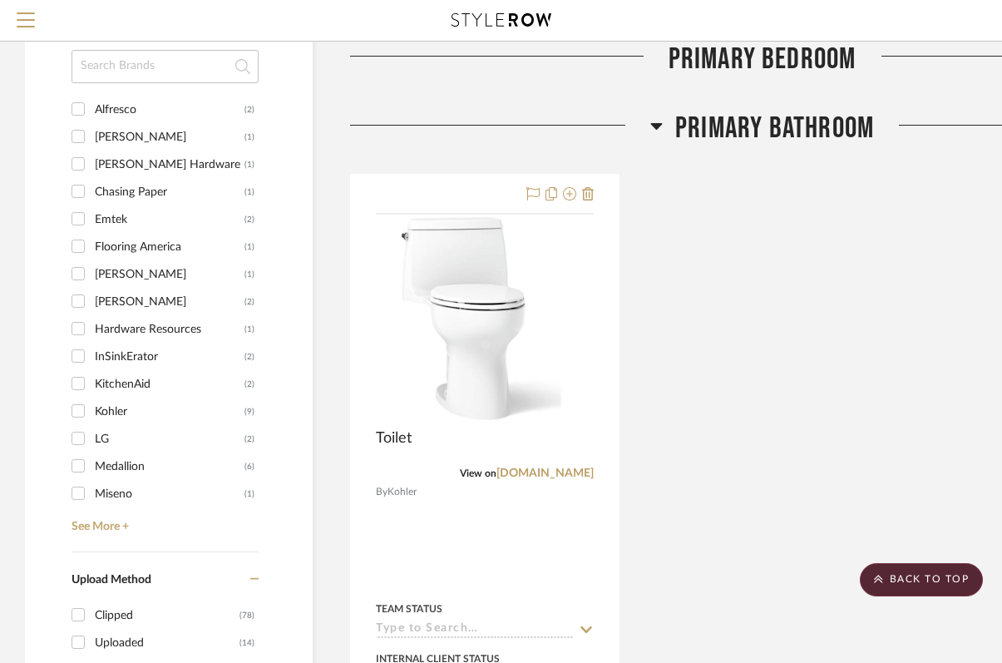
scroll to position [1365, 0]
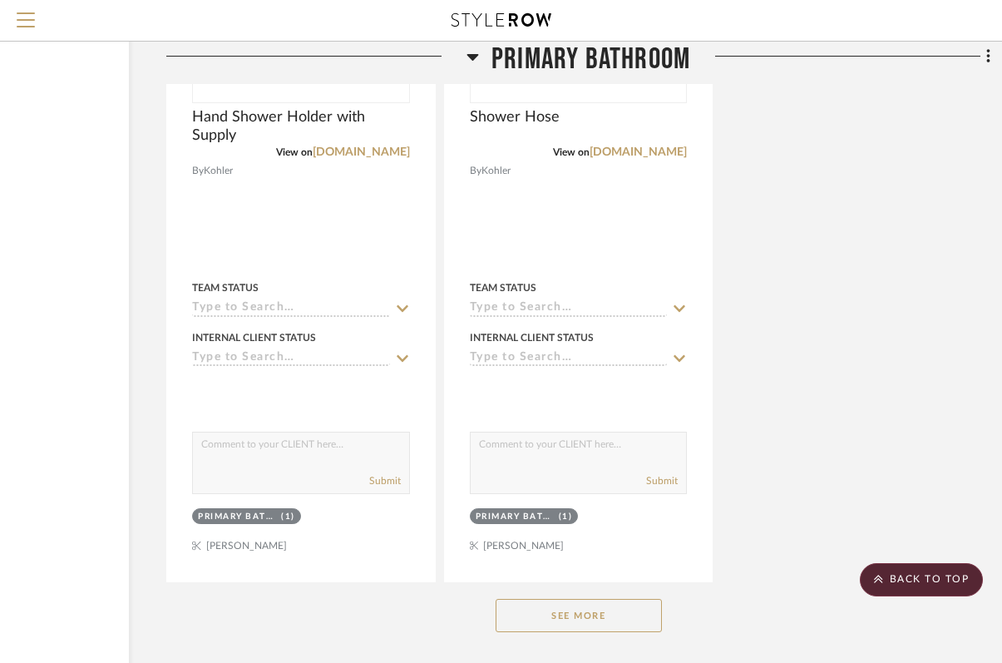
scroll to position [3216, 184]
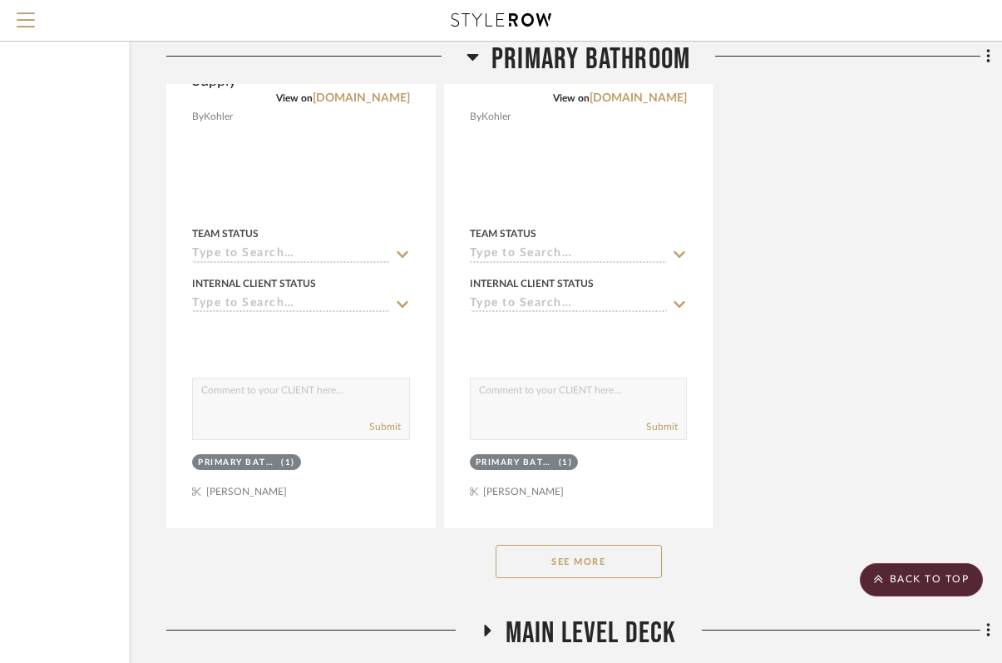
click at [647, 553] on button "See More" at bounding box center [579, 561] width 166 height 33
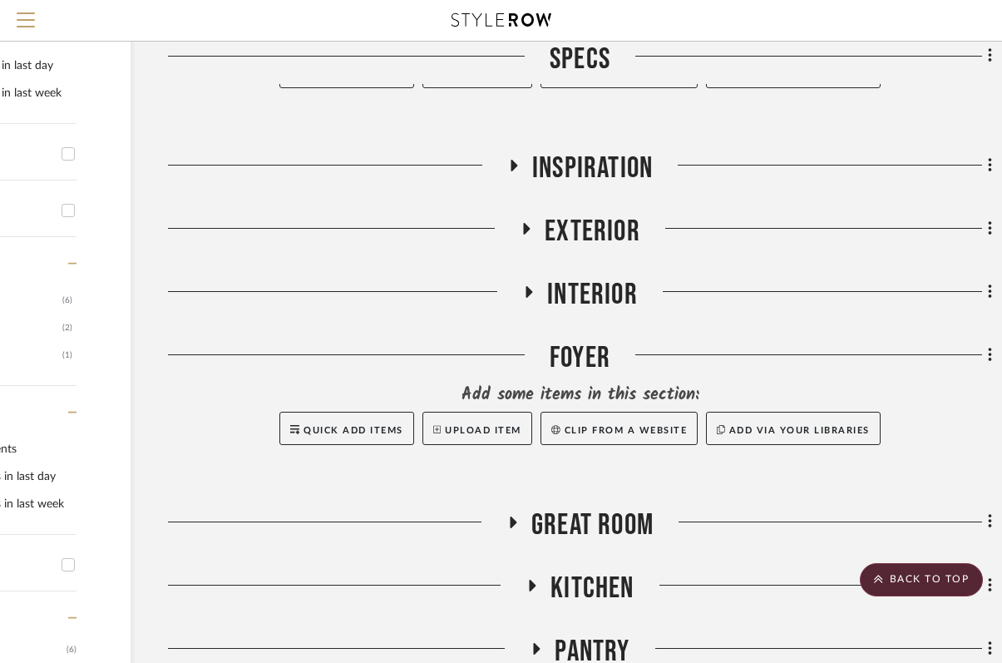
scroll to position [0, 182]
